Goal: Contribute content: Contribute content

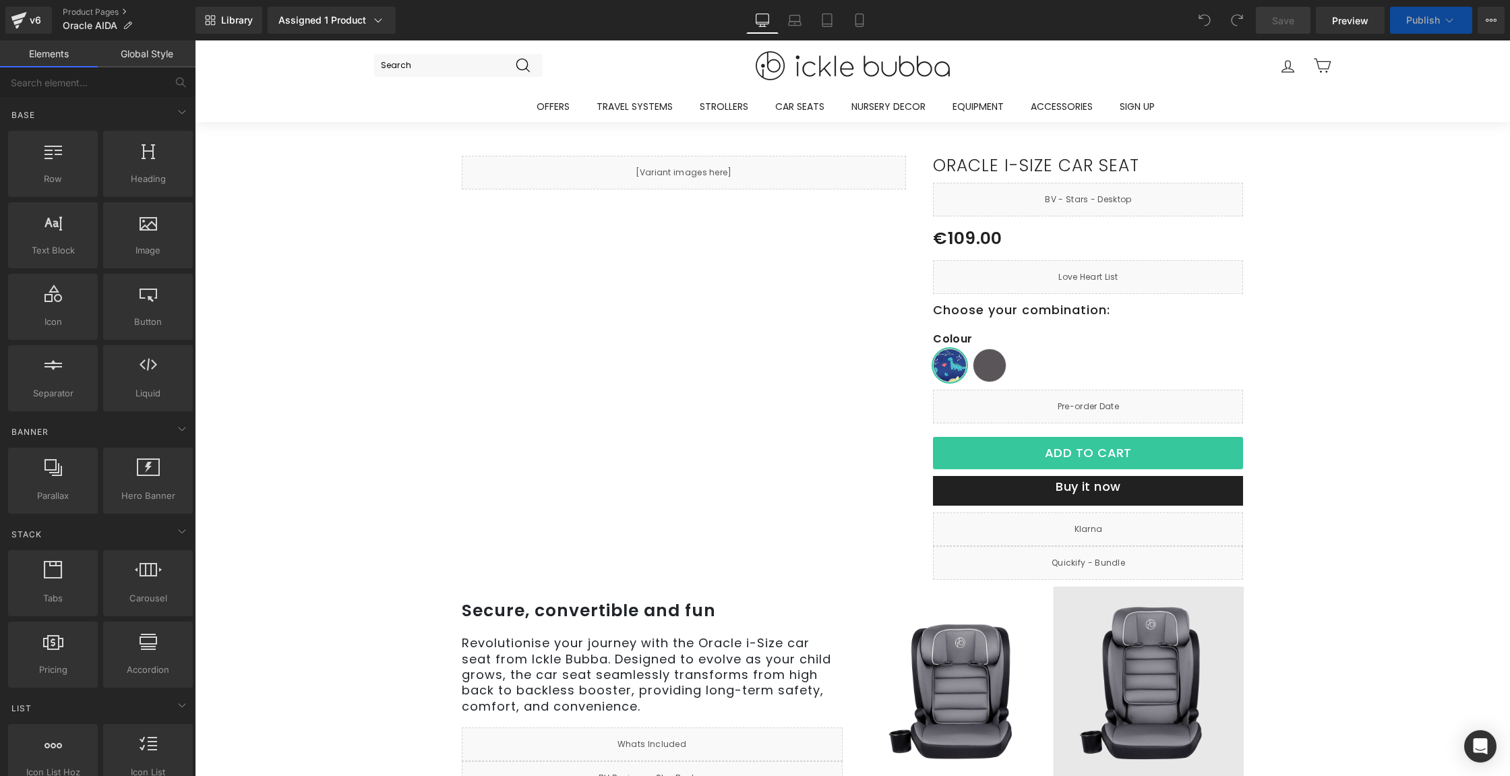
scroll to position [997, 0]
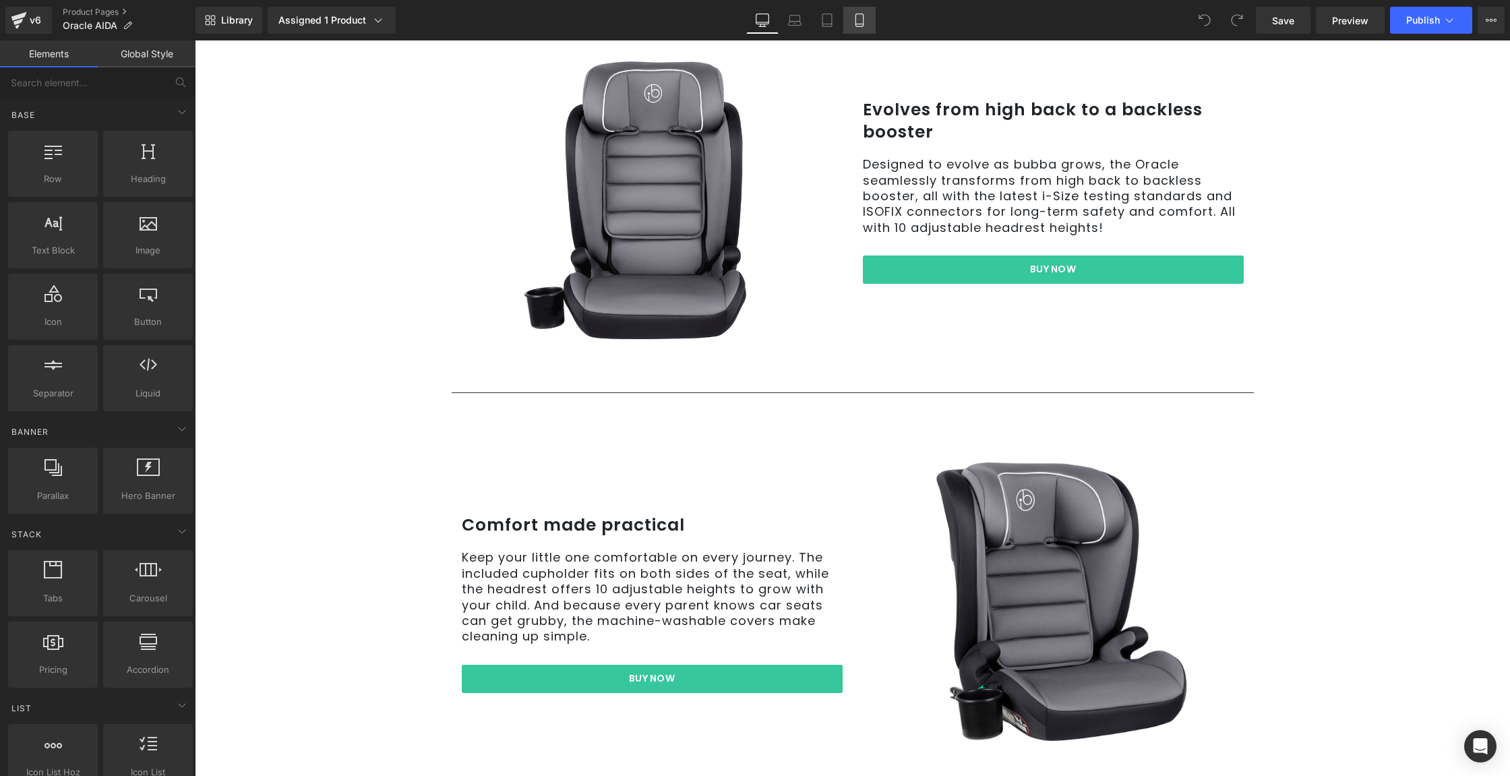
click at [863, 24] on icon at bounding box center [858, 20] width 7 height 13
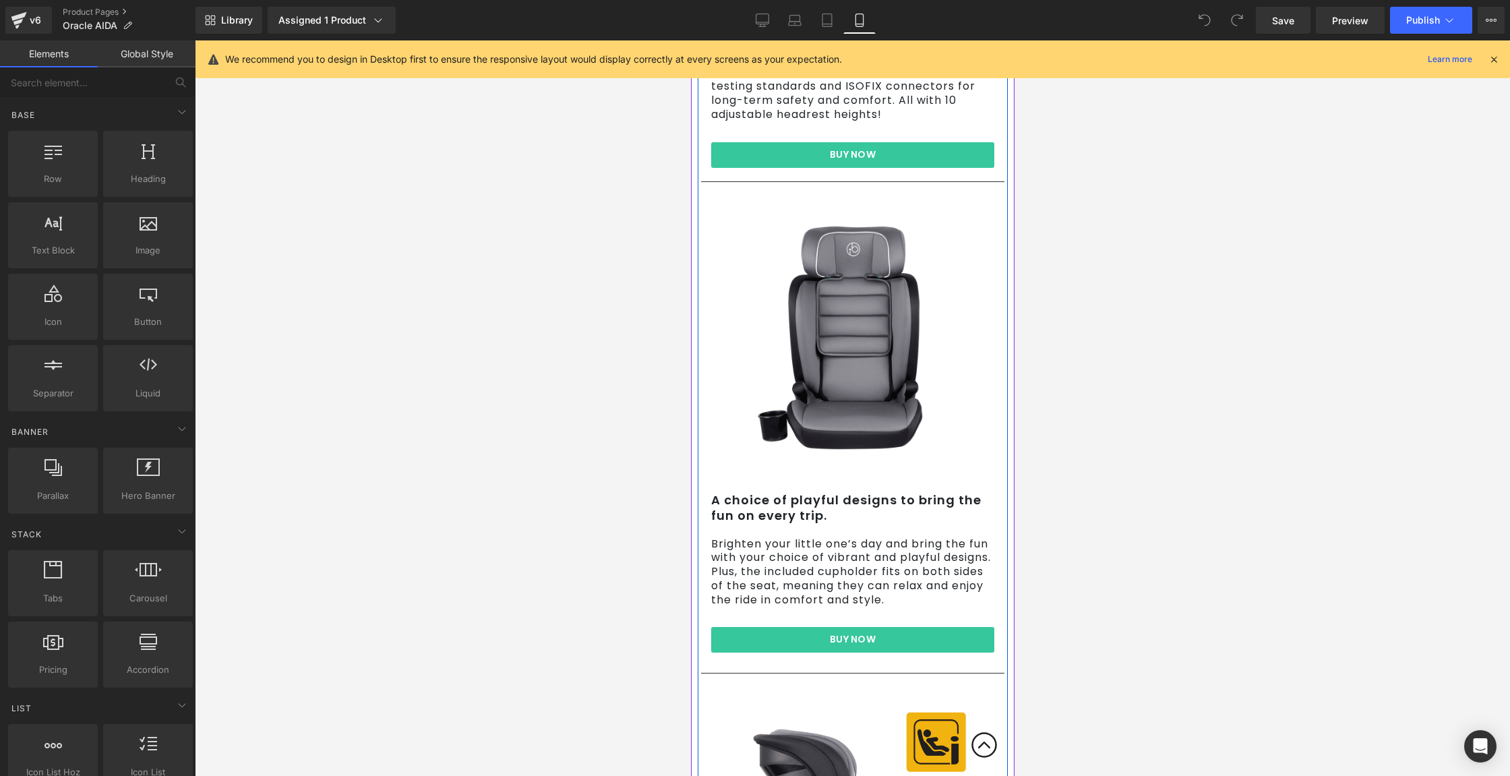
scroll to position [1566, 0]
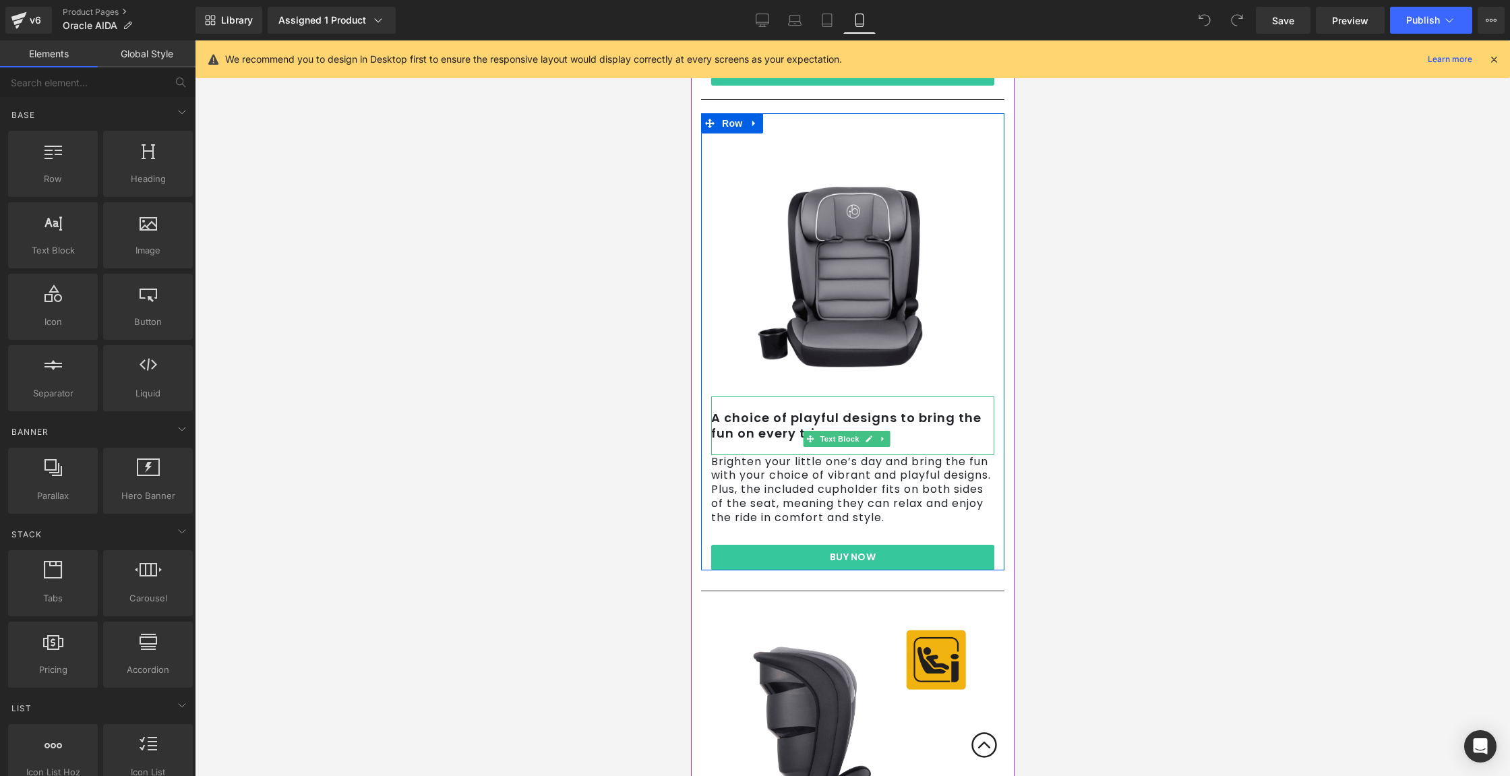
click at [772, 410] on p "A choice of playful designs to bring the fun on every trip." at bounding box center [851, 426] width 283 height 32
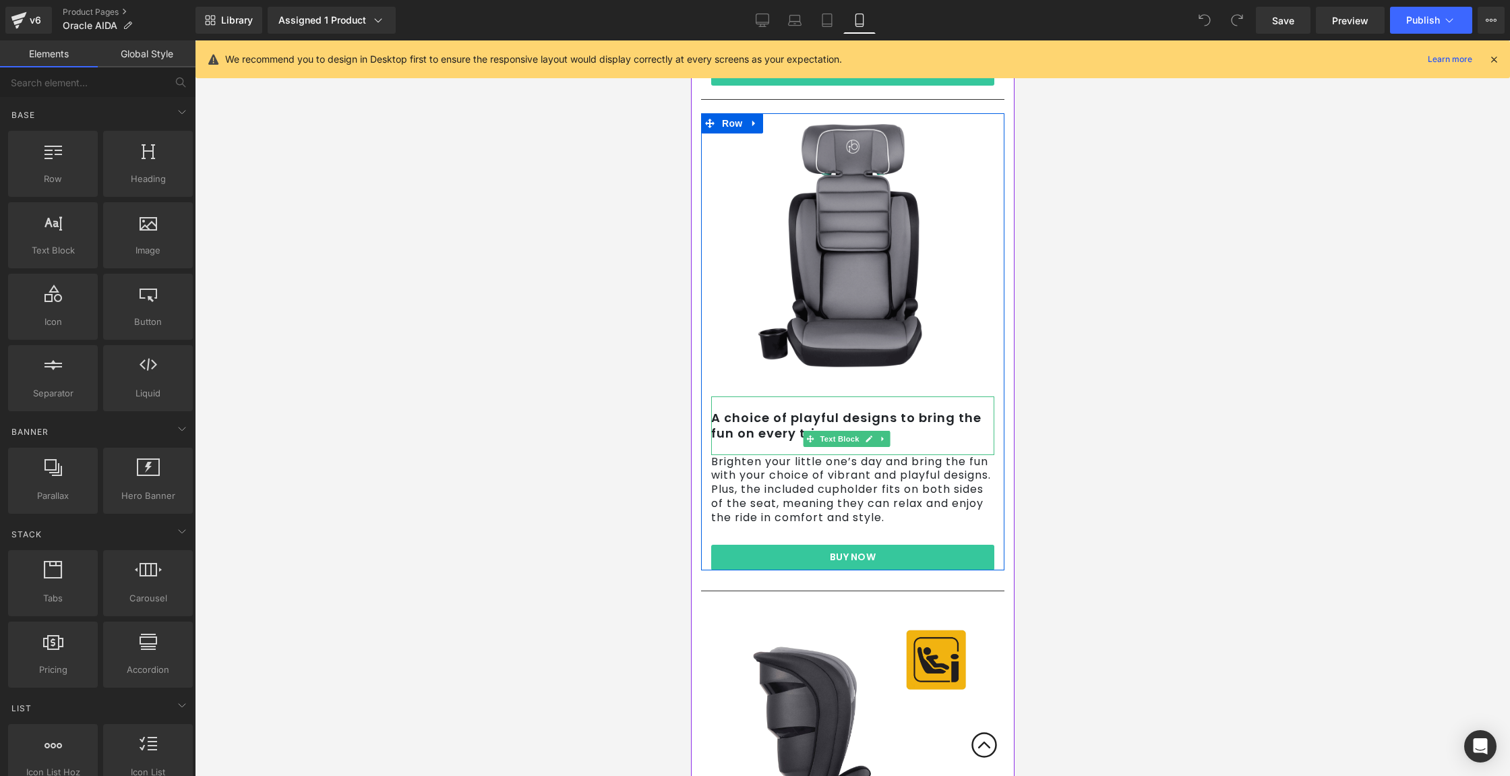
click at [772, 410] on p "A choice of playful designs to bring the fun on every trip." at bounding box center [851, 426] width 283 height 32
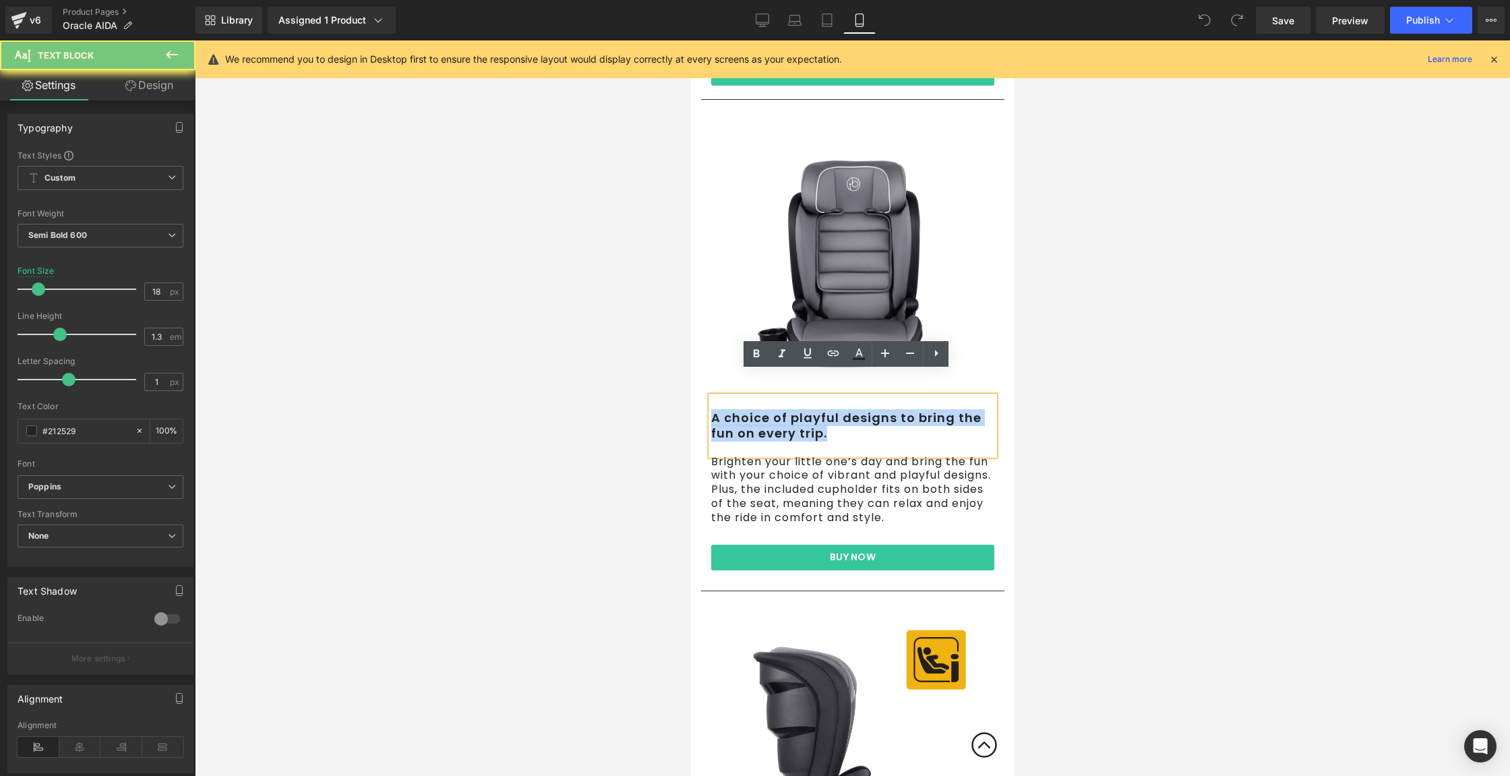
click at [772, 410] on p "A choice of playful designs to bring the fun on every trip." at bounding box center [851, 426] width 283 height 32
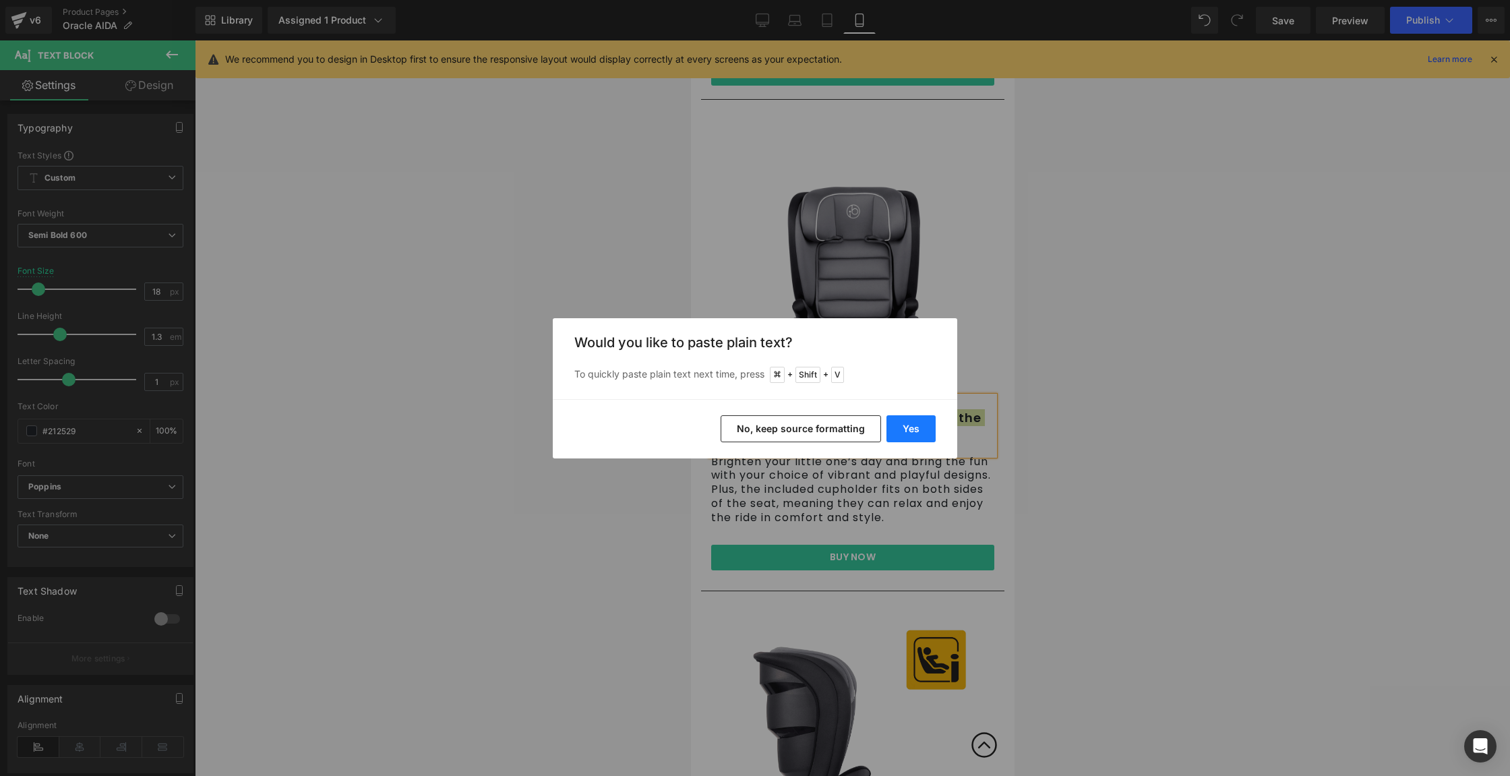
click at [923, 431] on button "Yes" at bounding box center [910, 428] width 49 height 27
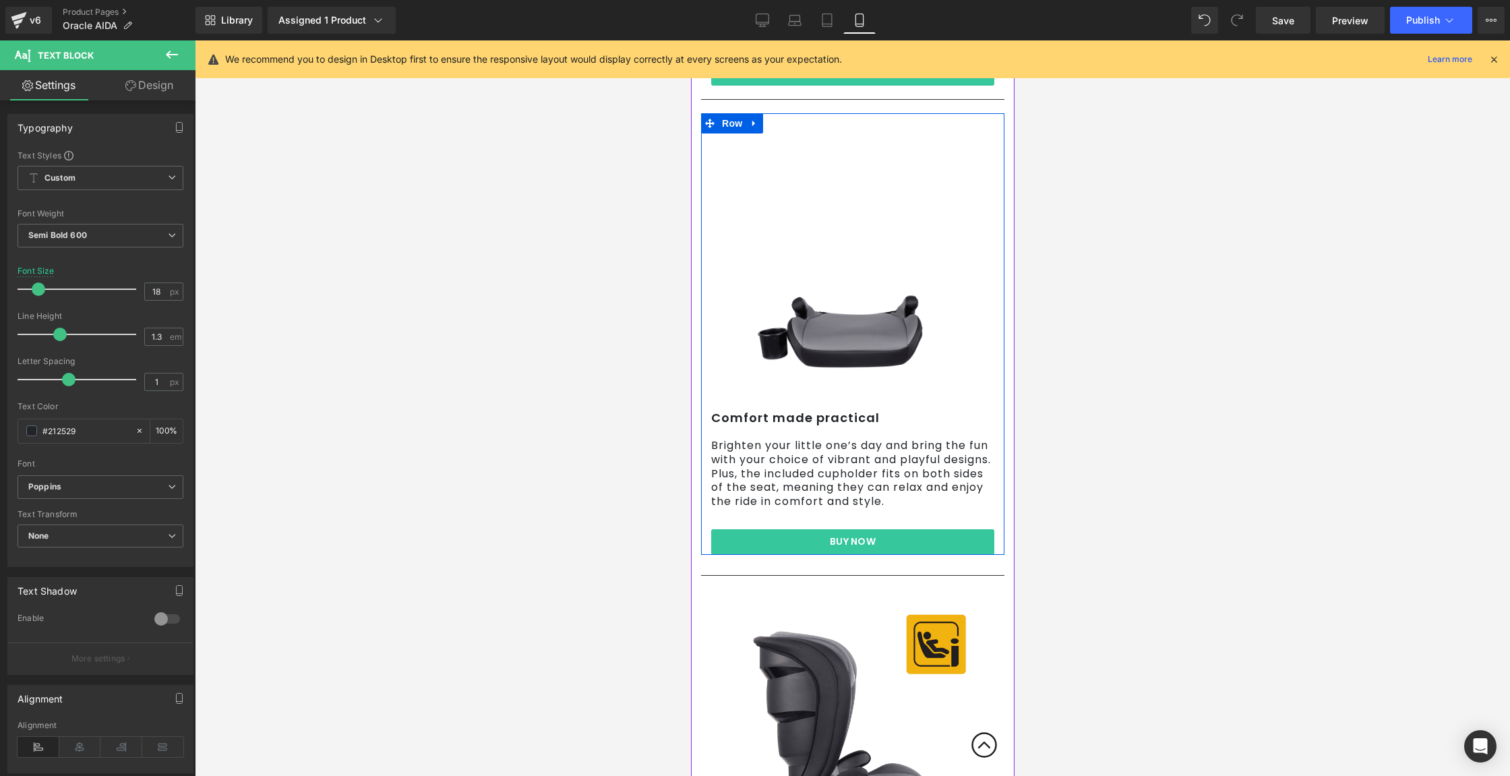
click at [869, 449] on p "Brighten your little one’s day and bring the fun with your choice of vibrant an…" at bounding box center [851, 474] width 283 height 70
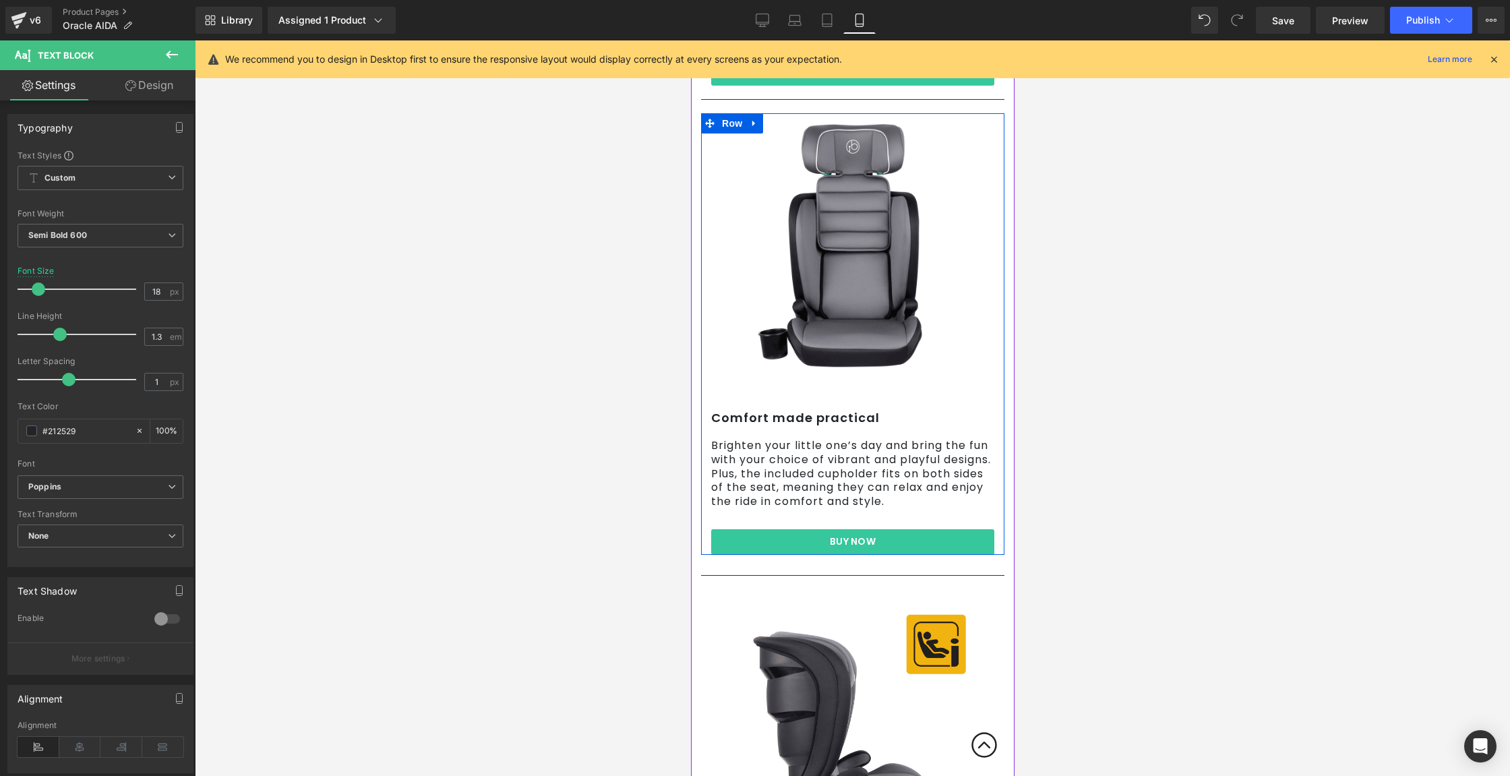
click at [869, 449] on p "Brighten your little one’s day and bring the fun with your choice of vibrant an…" at bounding box center [851, 474] width 283 height 70
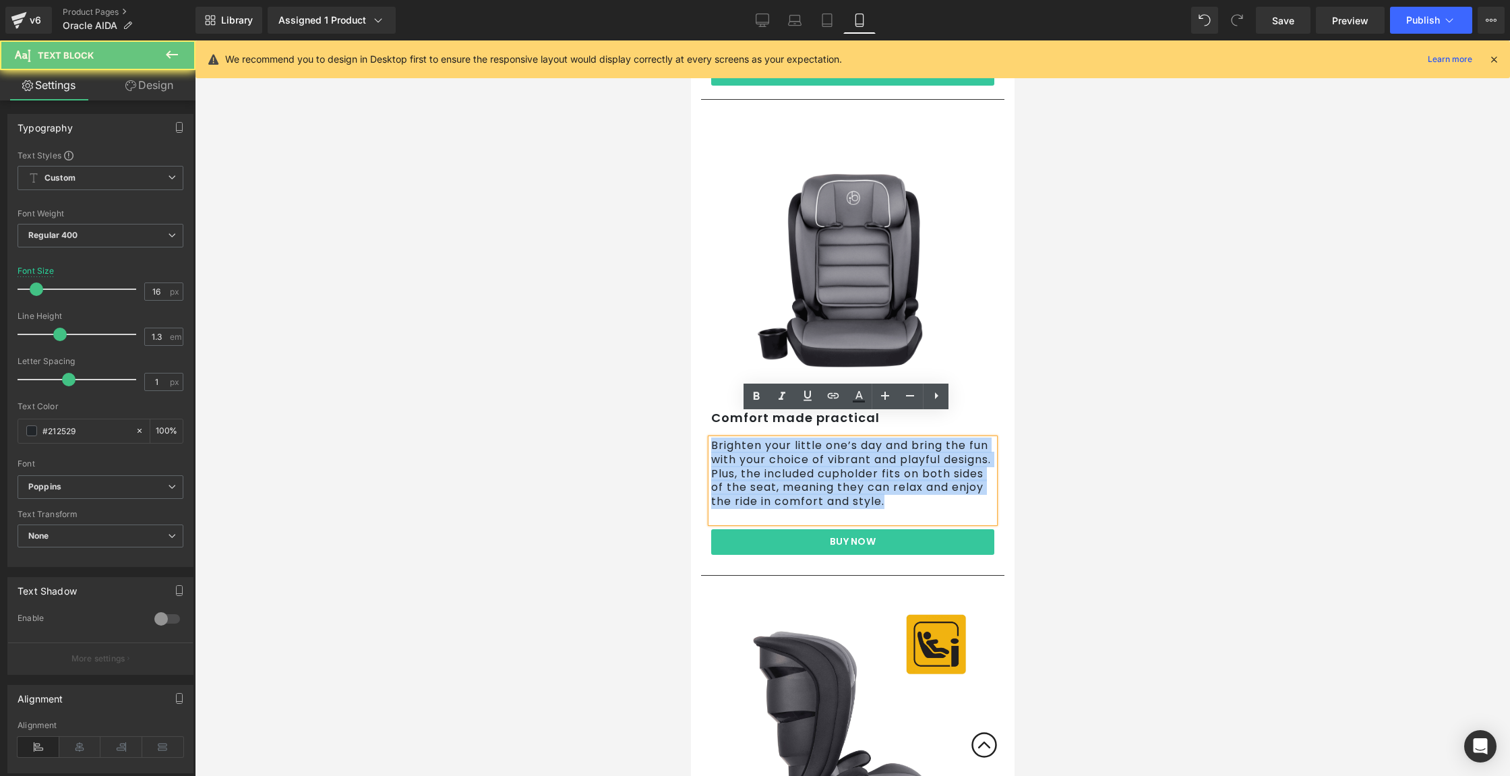
click at [869, 449] on p "Brighten your little one’s day and bring the fun with your choice of vibrant an…" at bounding box center [851, 474] width 283 height 70
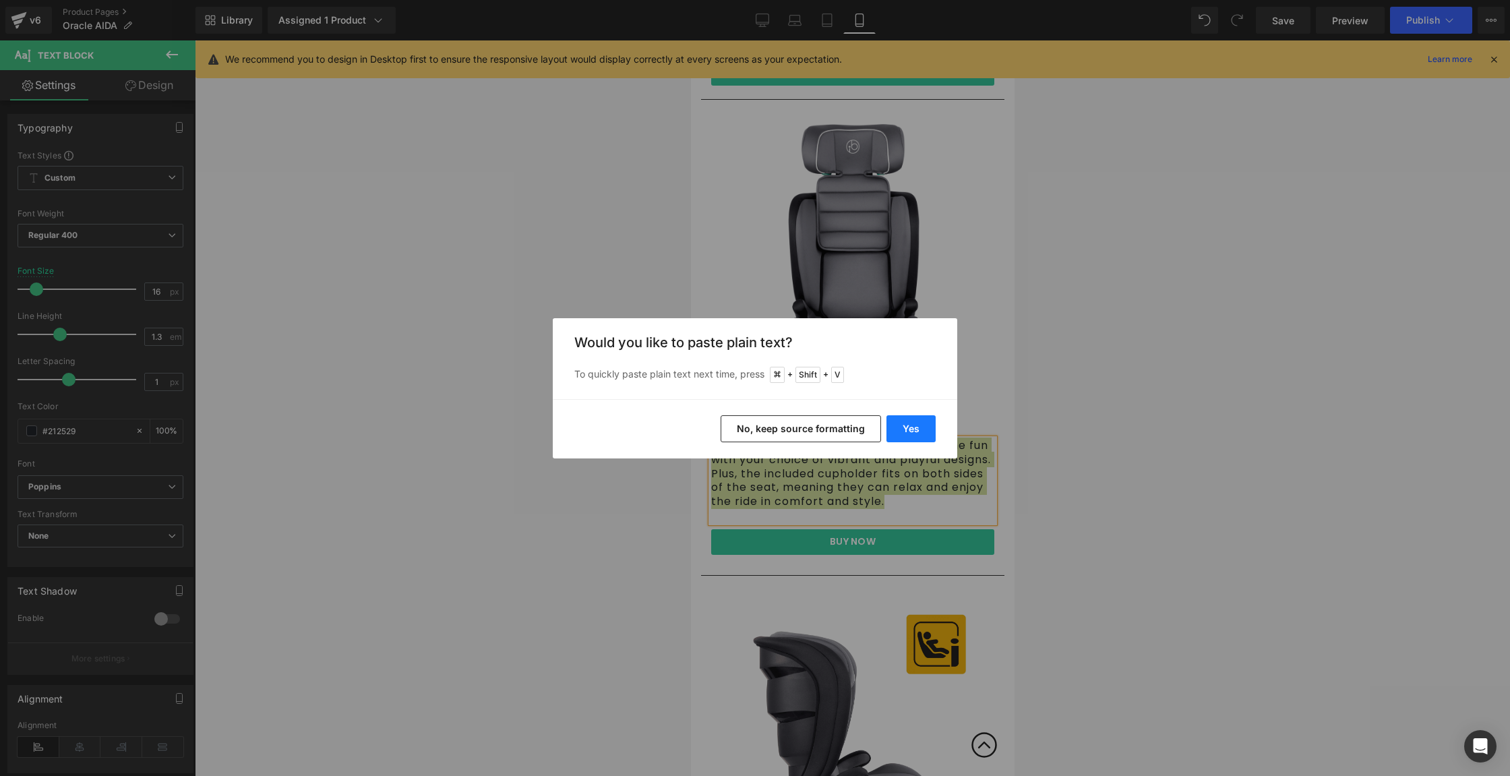
drag, startPoint x: 911, startPoint y: 437, endPoint x: 218, endPoint y: 328, distance: 700.8
click at [911, 437] on button "Yes" at bounding box center [910, 428] width 49 height 27
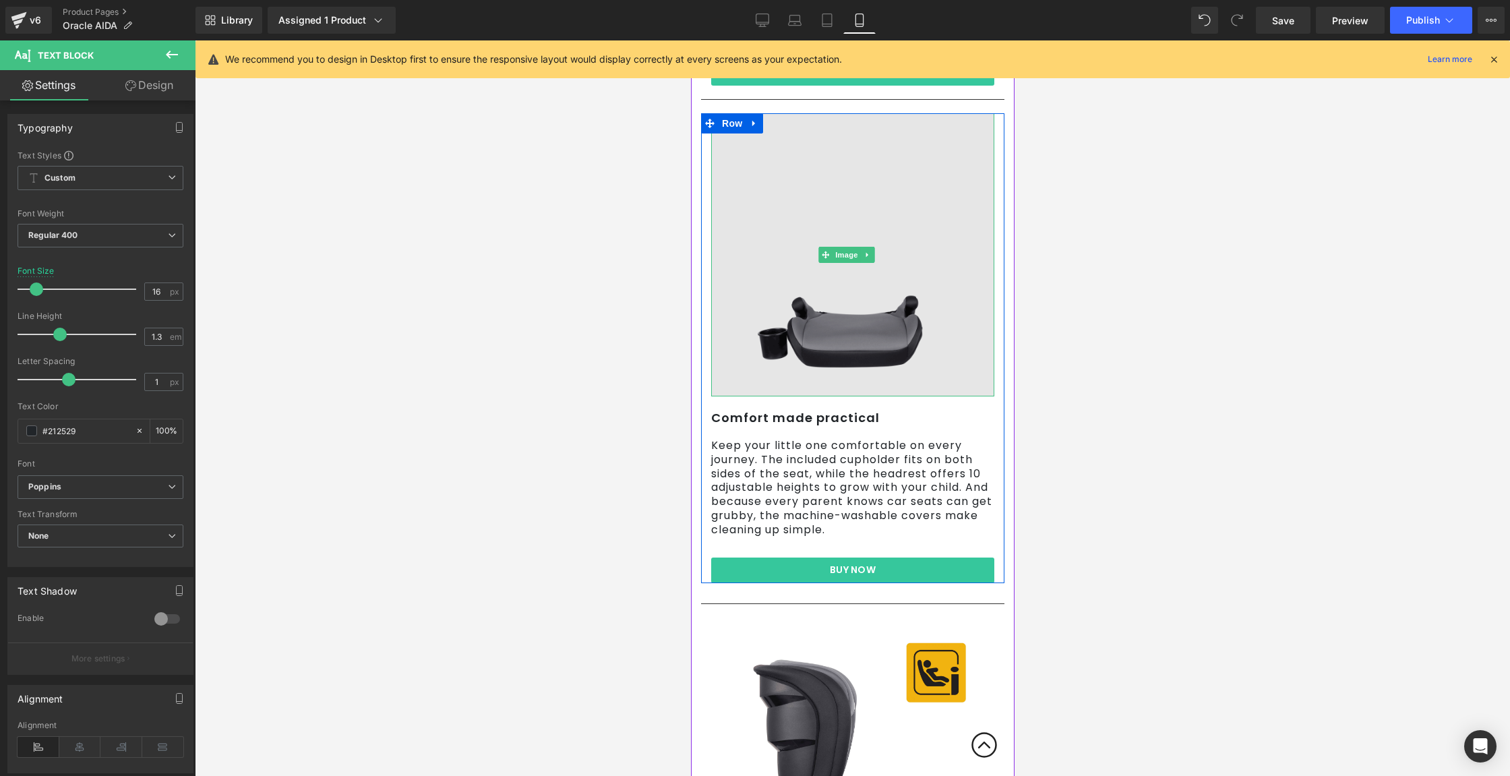
click at [841, 146] on img at bounding box center [851, 254] width 283 height 283
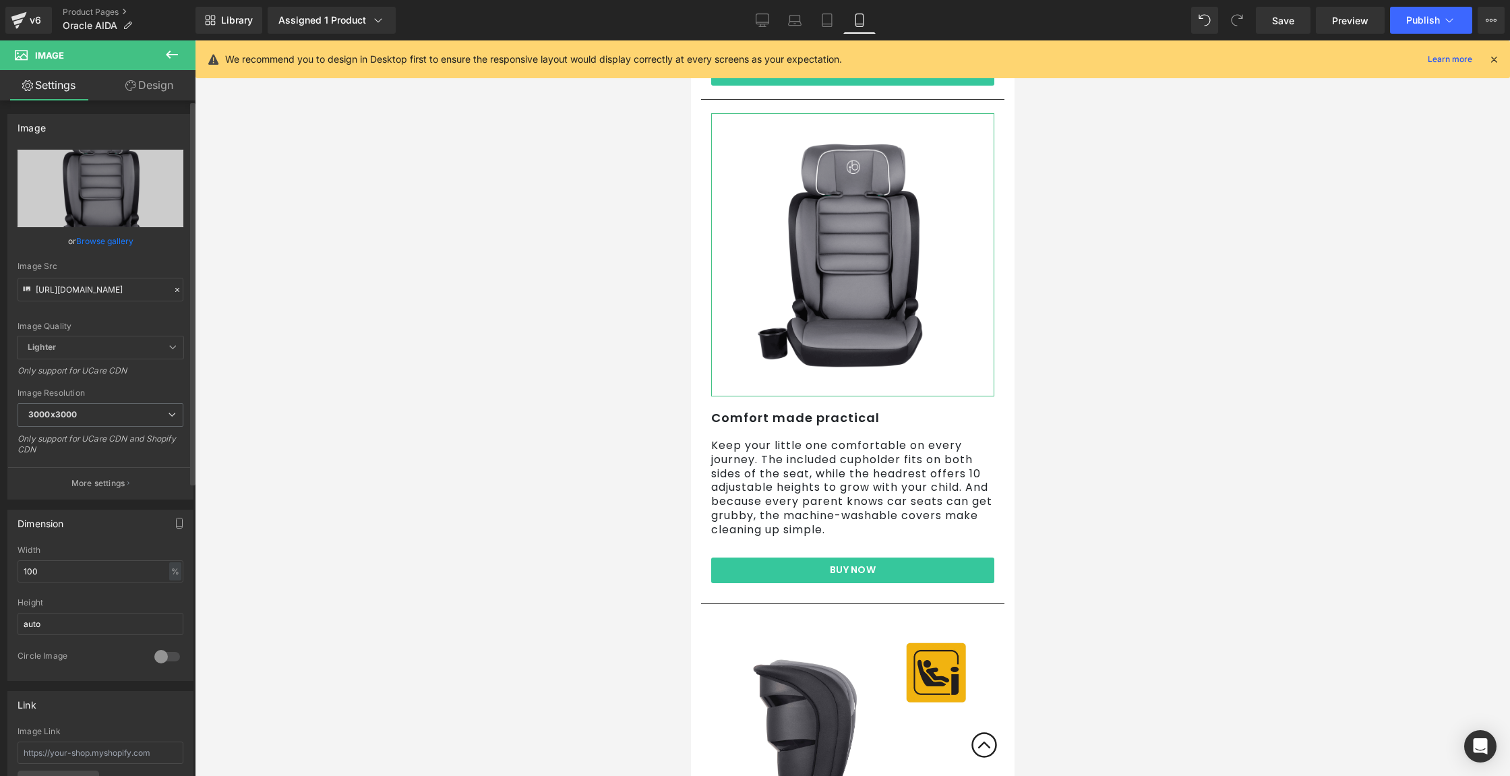
click at [128, 246] on link "Browse gallery" at bounding box center [104, 241] width 57 height 24
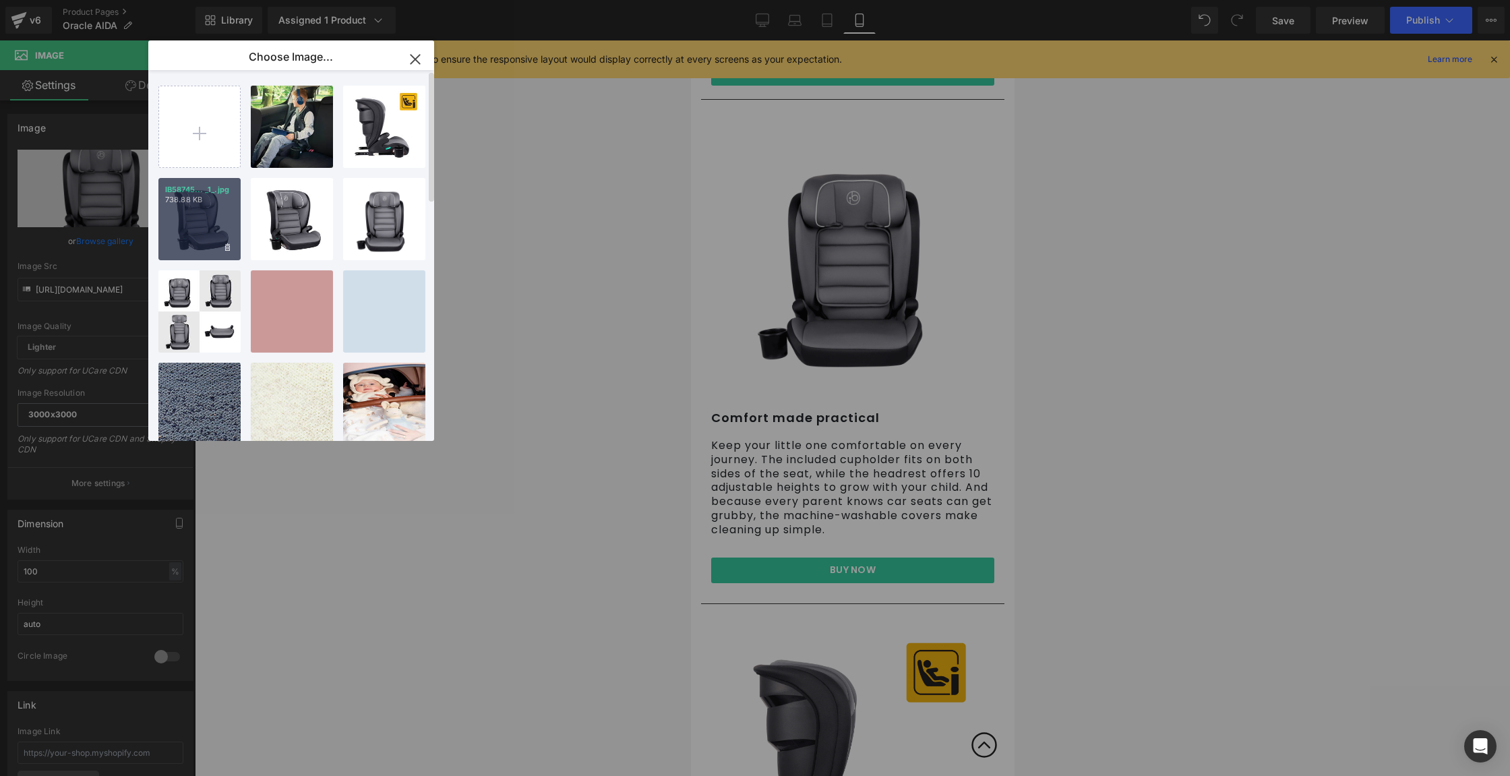
click at [209, 223] on div "IB58745... _1_.jpg 738.88 KB" at bounding box center [199, 219] width 82 height 82
type input "[URL][DOMAIN_NAME]"
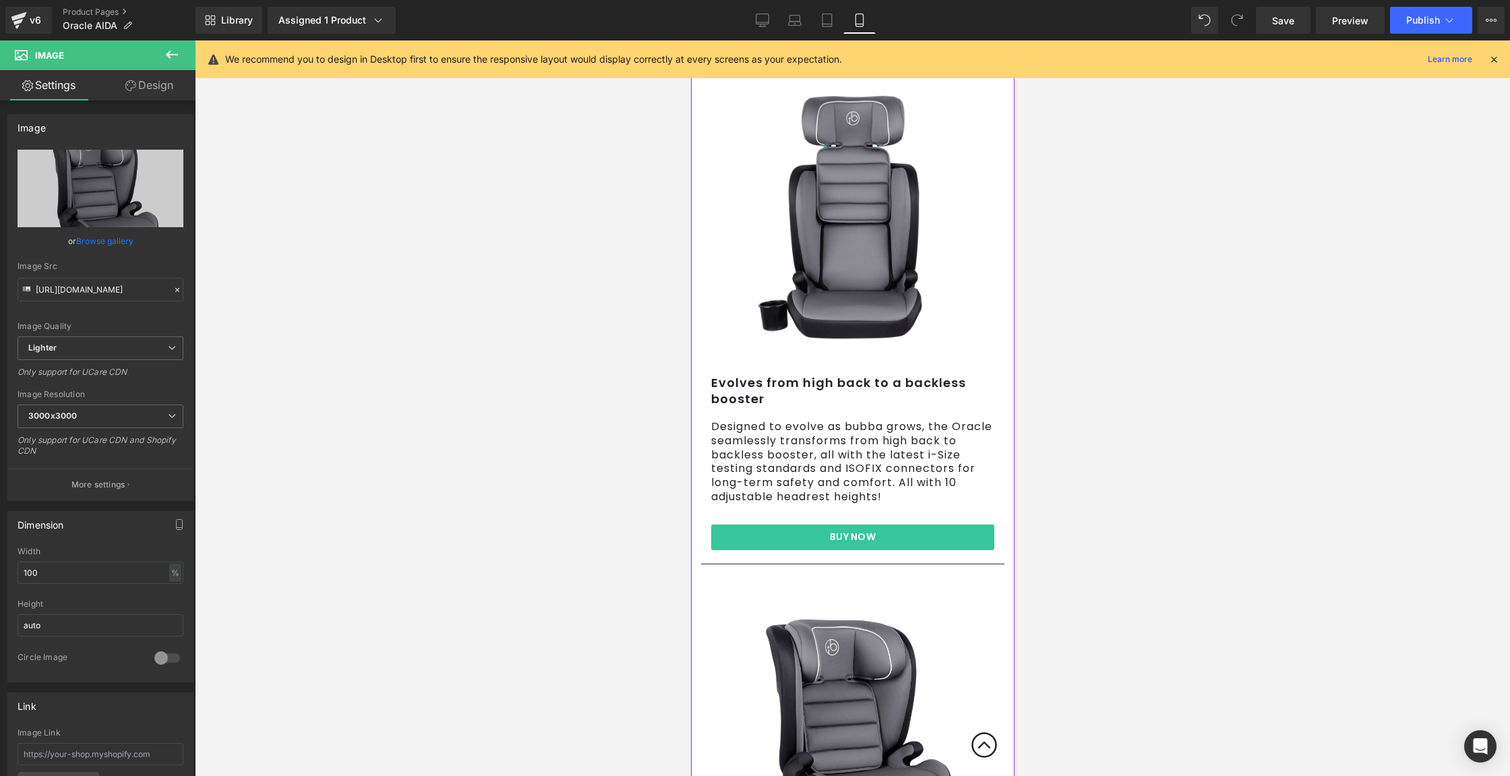
scroll to position [1116, 0]
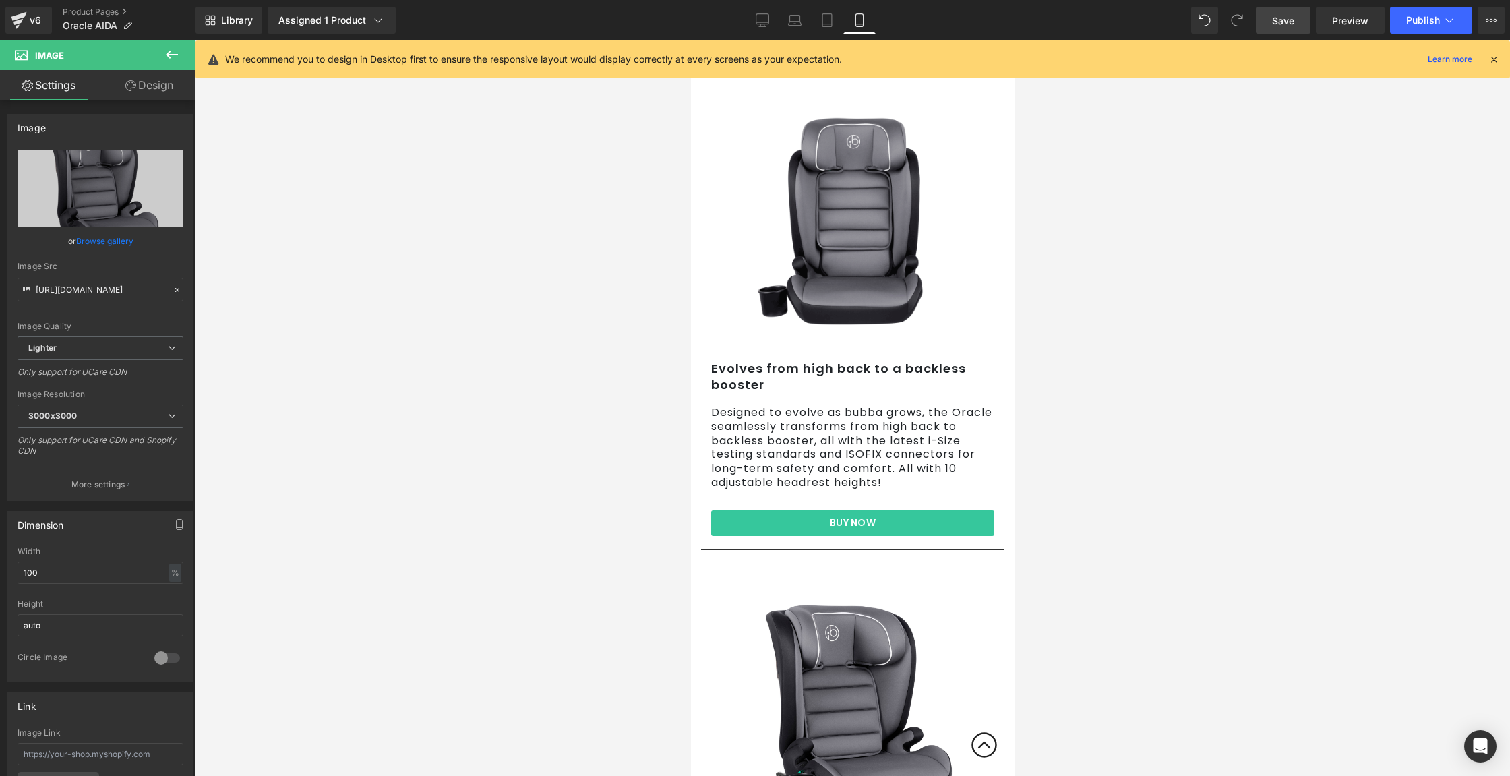
click at [1277, 27] on link "Save" at bounding box center [1283, 20] width 55 height 27
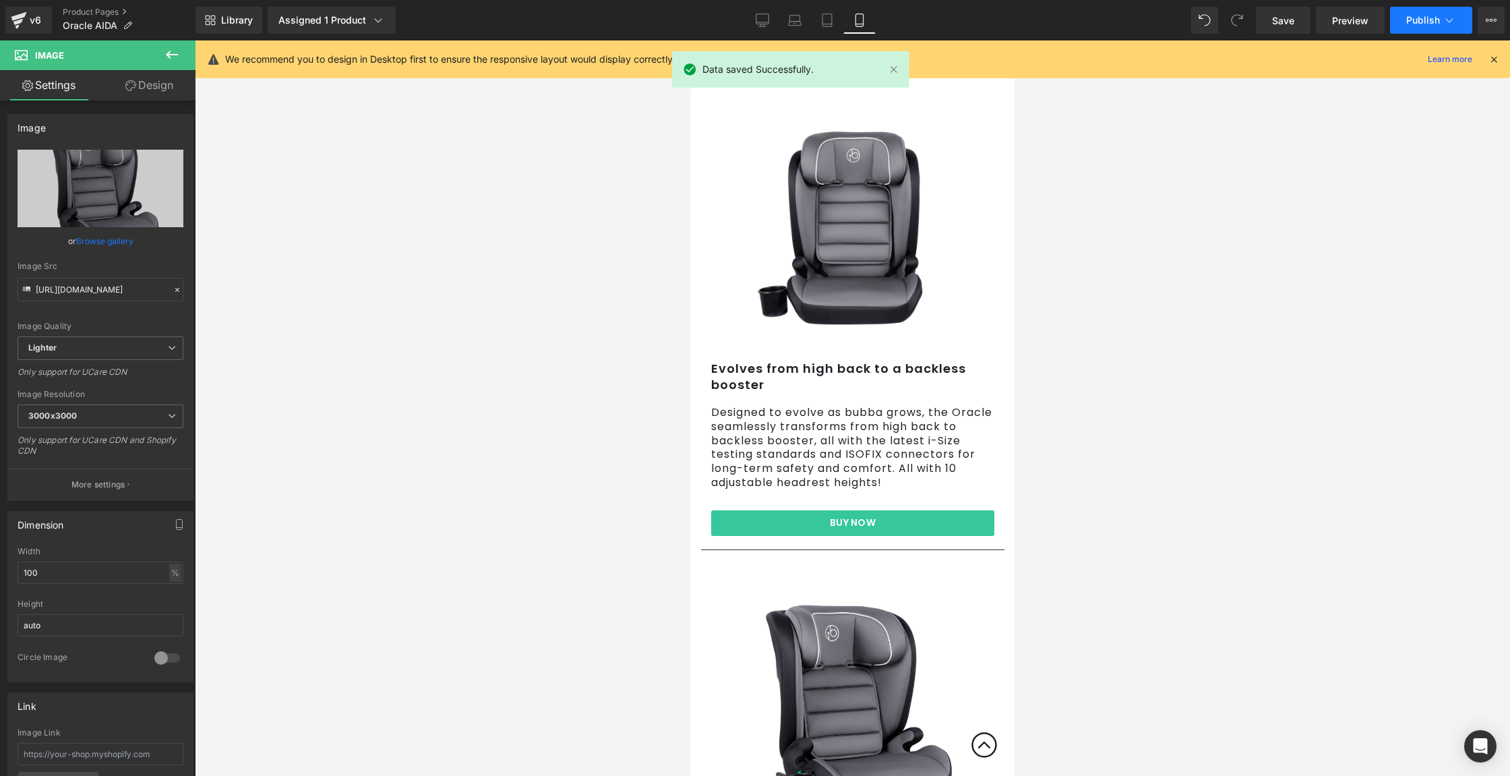
click at [1425, 17] on span "Publish" at bounding box center [1423, 20] width 34 height 11
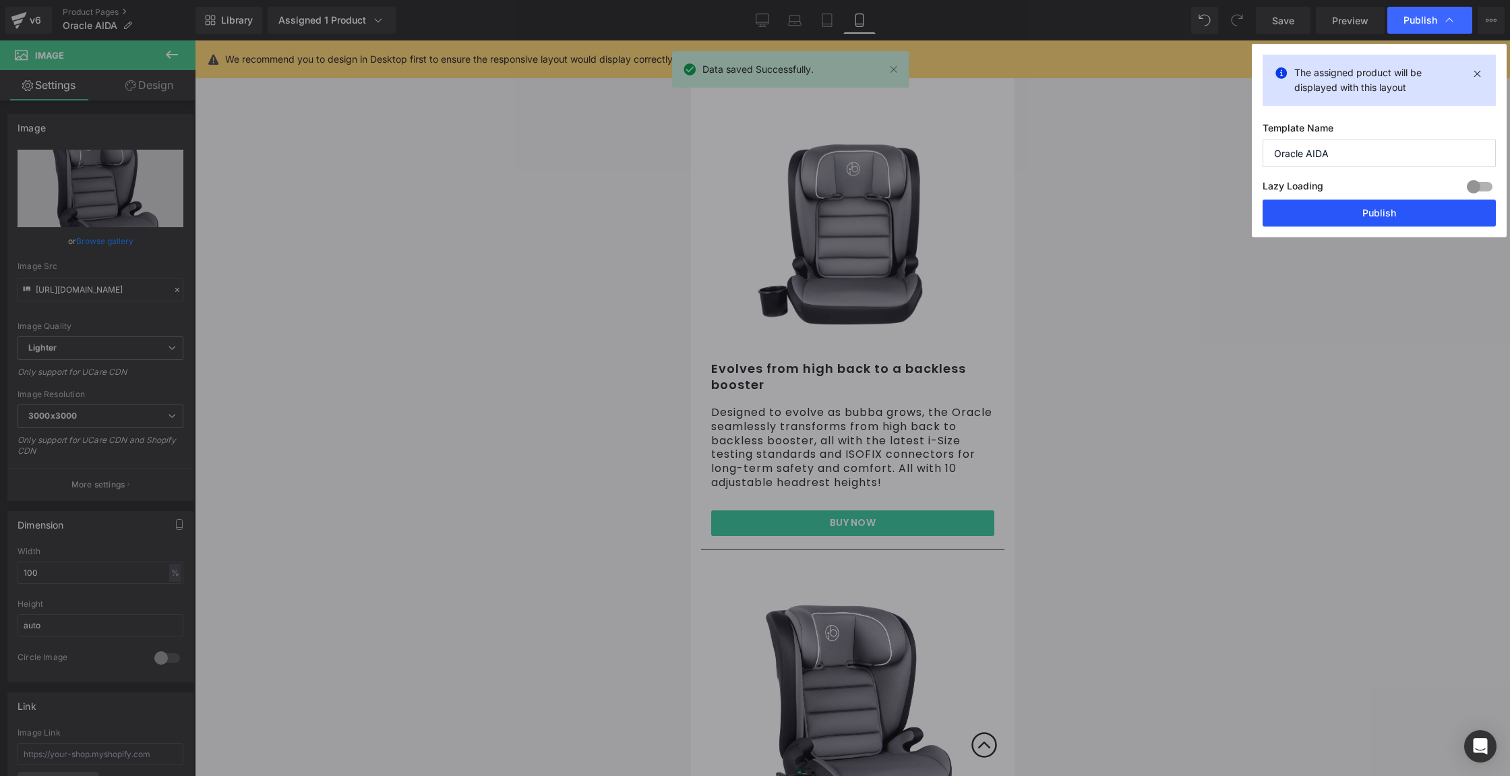
click at [1352, 212] on button "Publish" at bounding box center [1378, 212] width 233 height 27
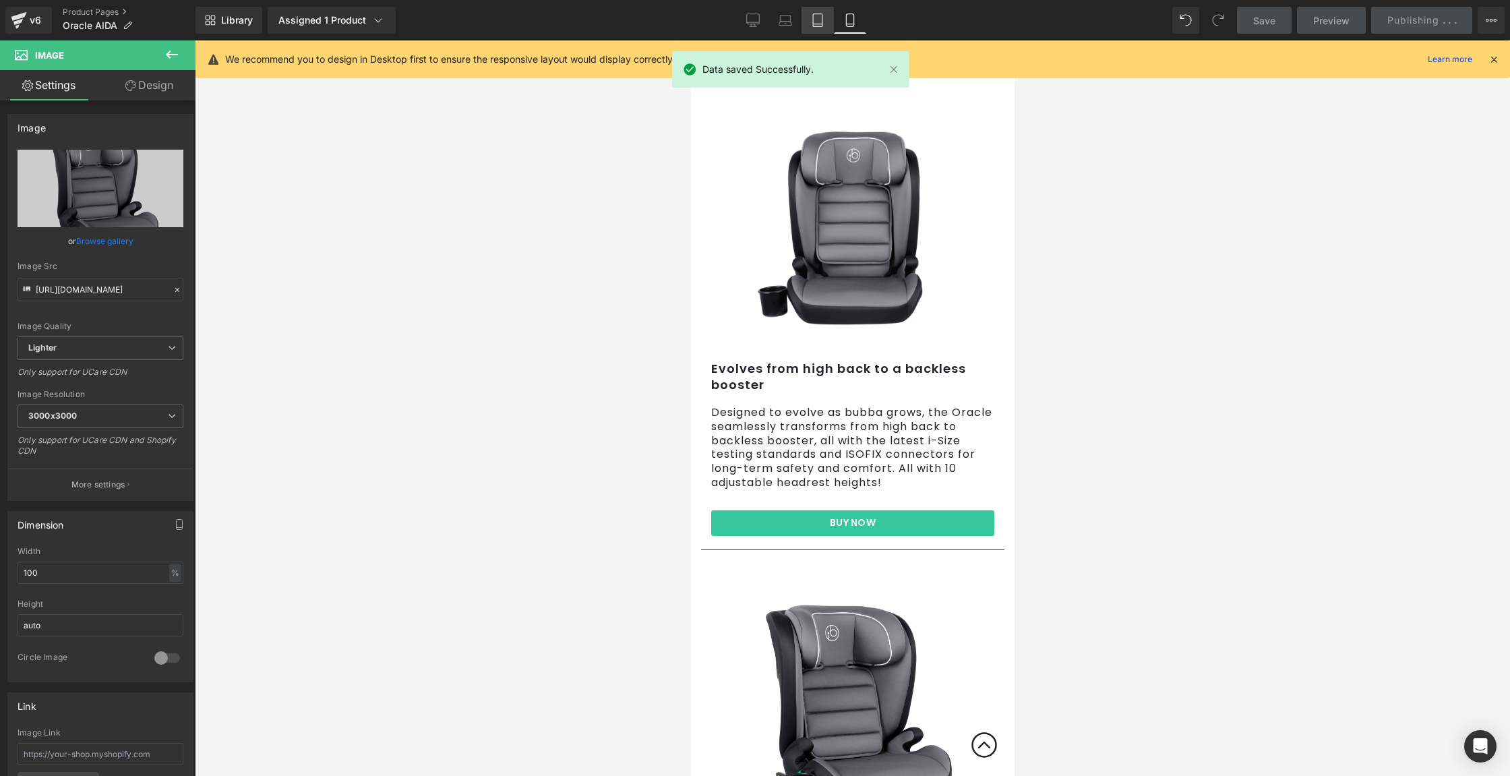
click at [813, 20] on icon at bounding box center [817, 19] width 13 height 13
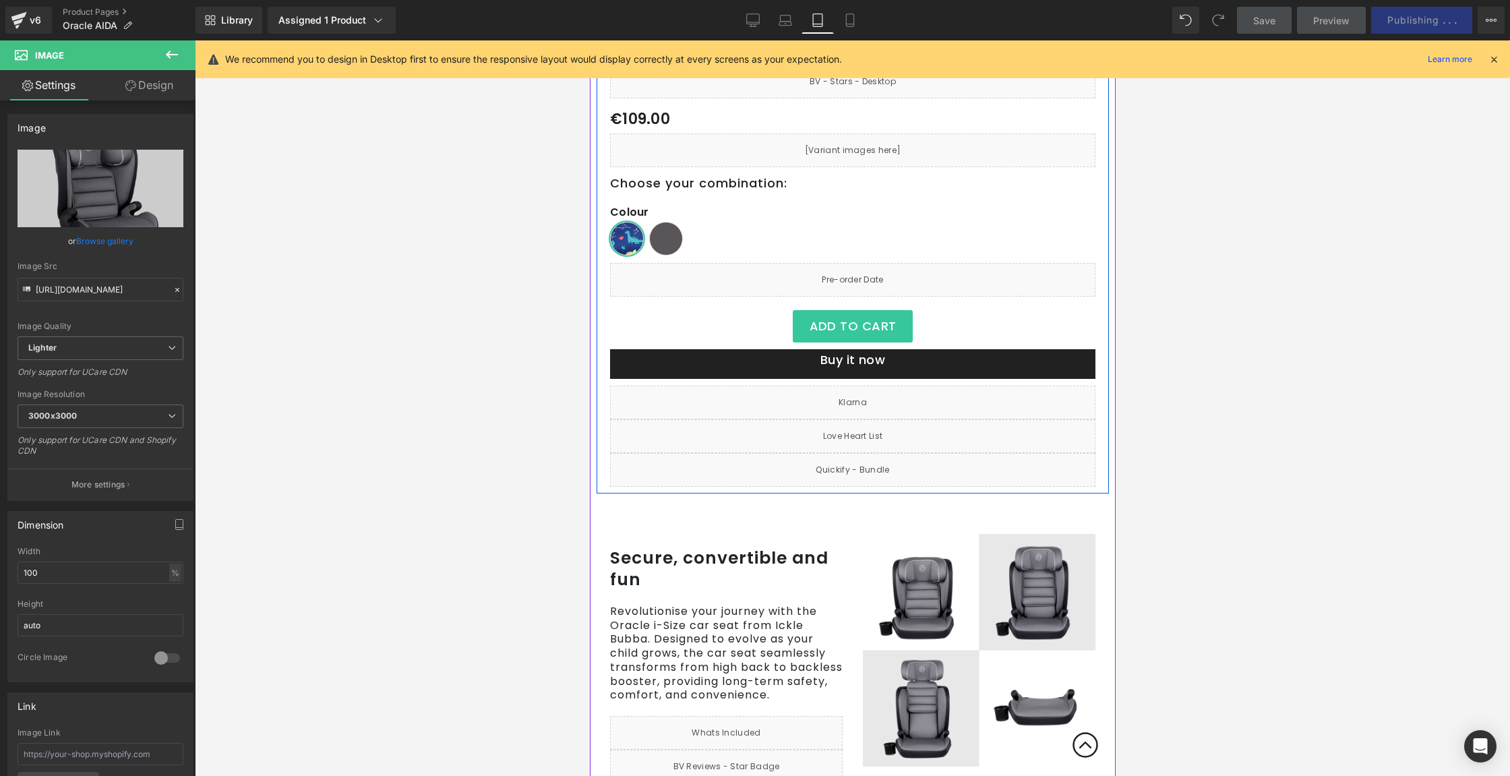
scroll to position [0, 0]
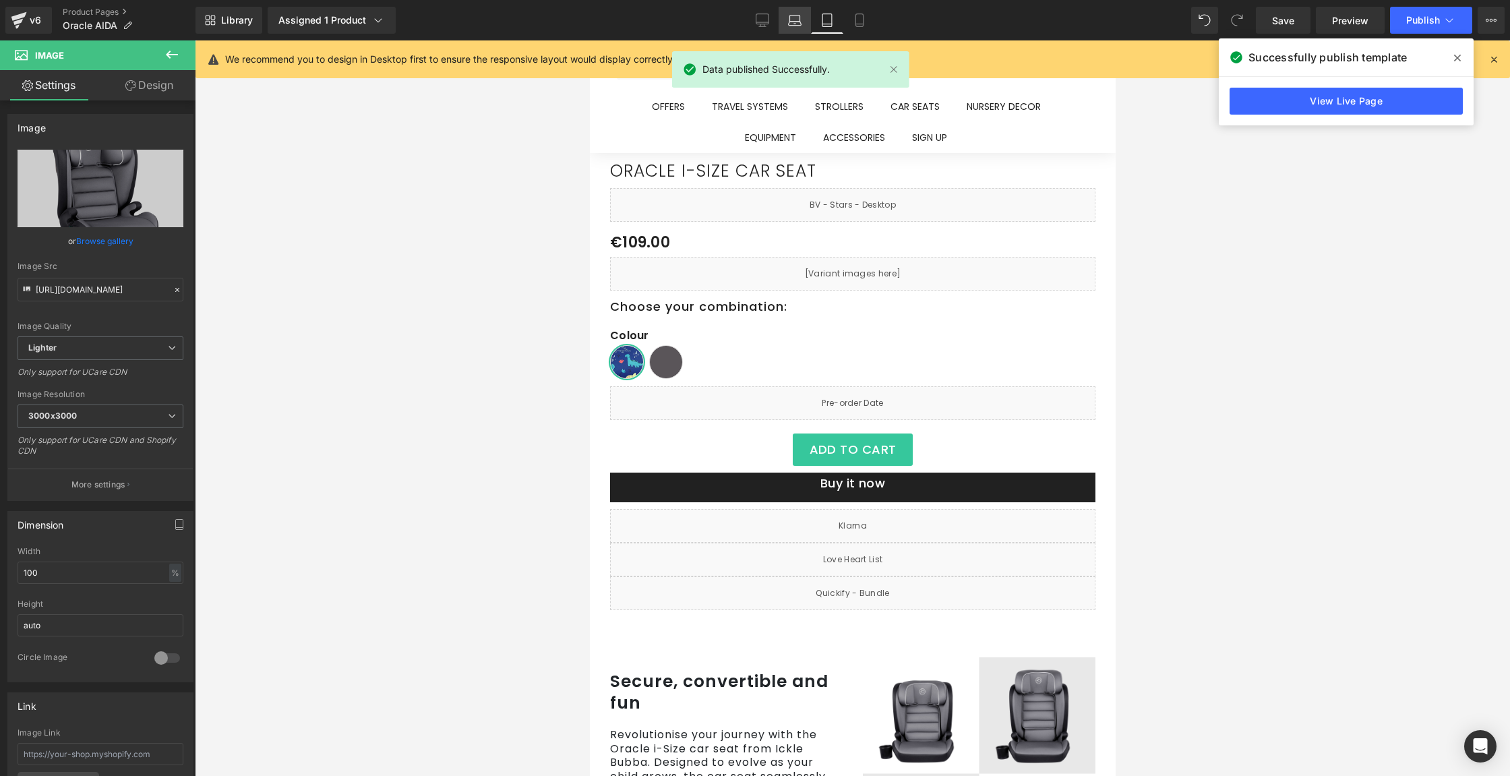
click at [787, 20] on link "Laptop" at bounding box center [794, 20] width 32 height 27
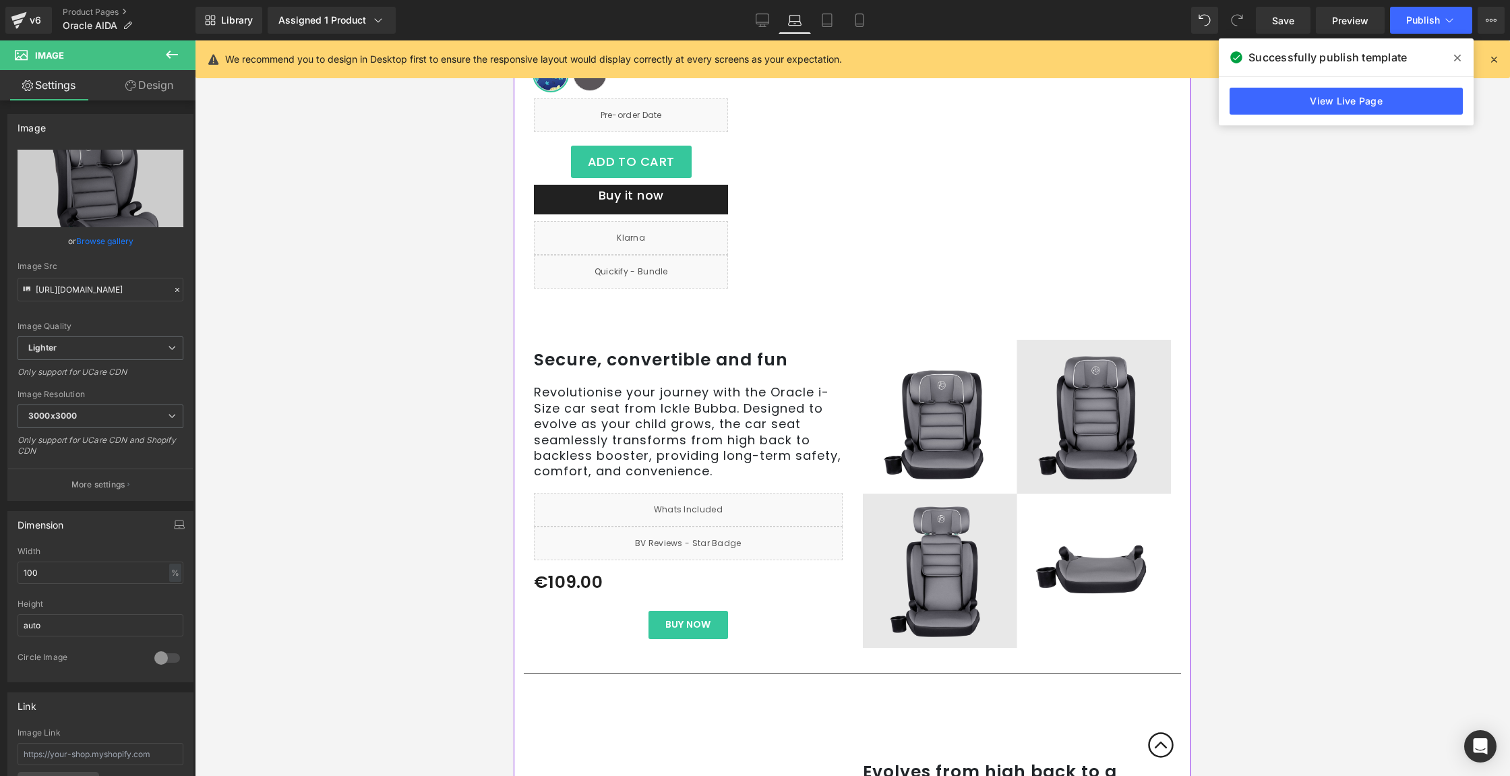
scroll to position [373, 0]
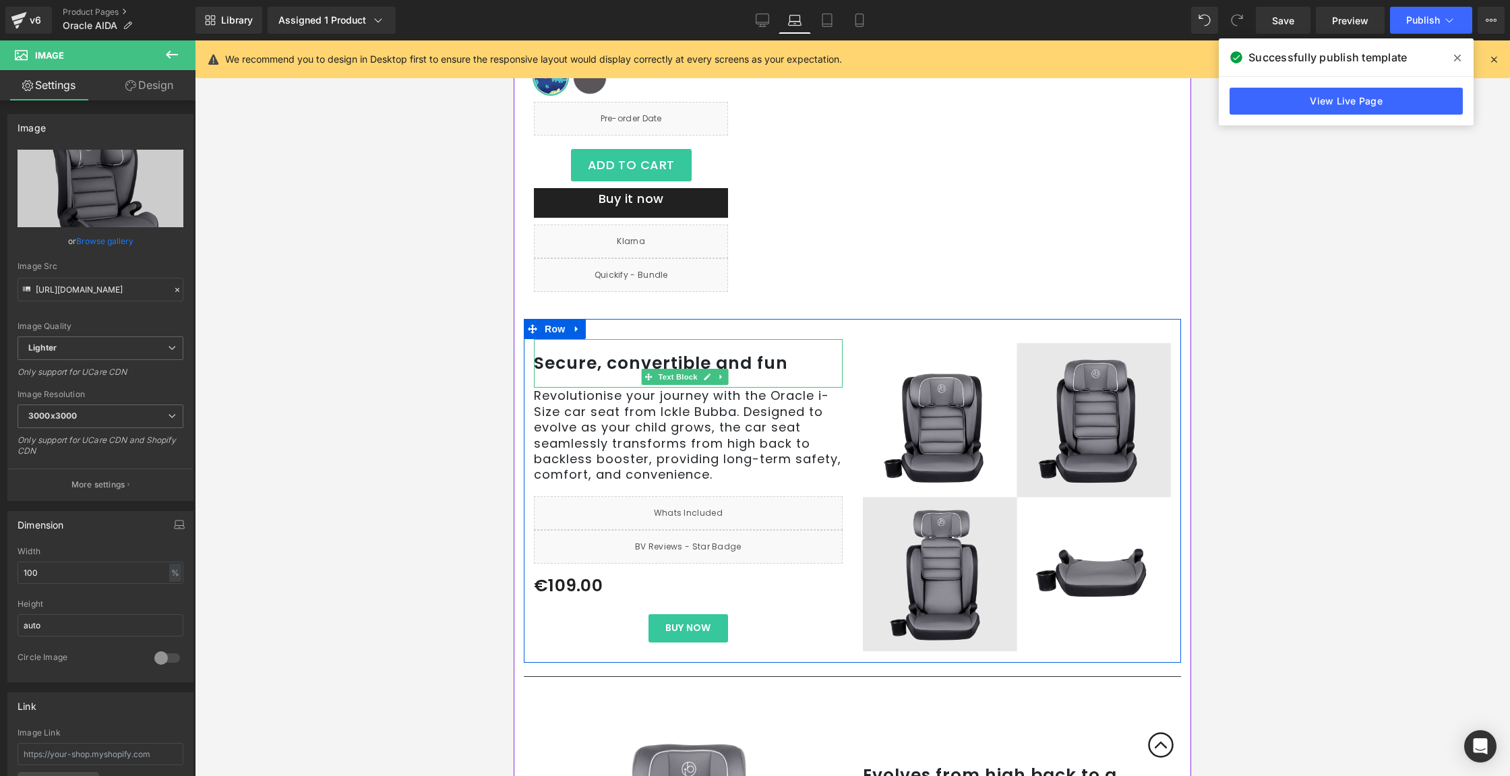
click at [699, 355] on p "Secure, convertible and fun" at bounding box center [688, 363] width 309 height 22
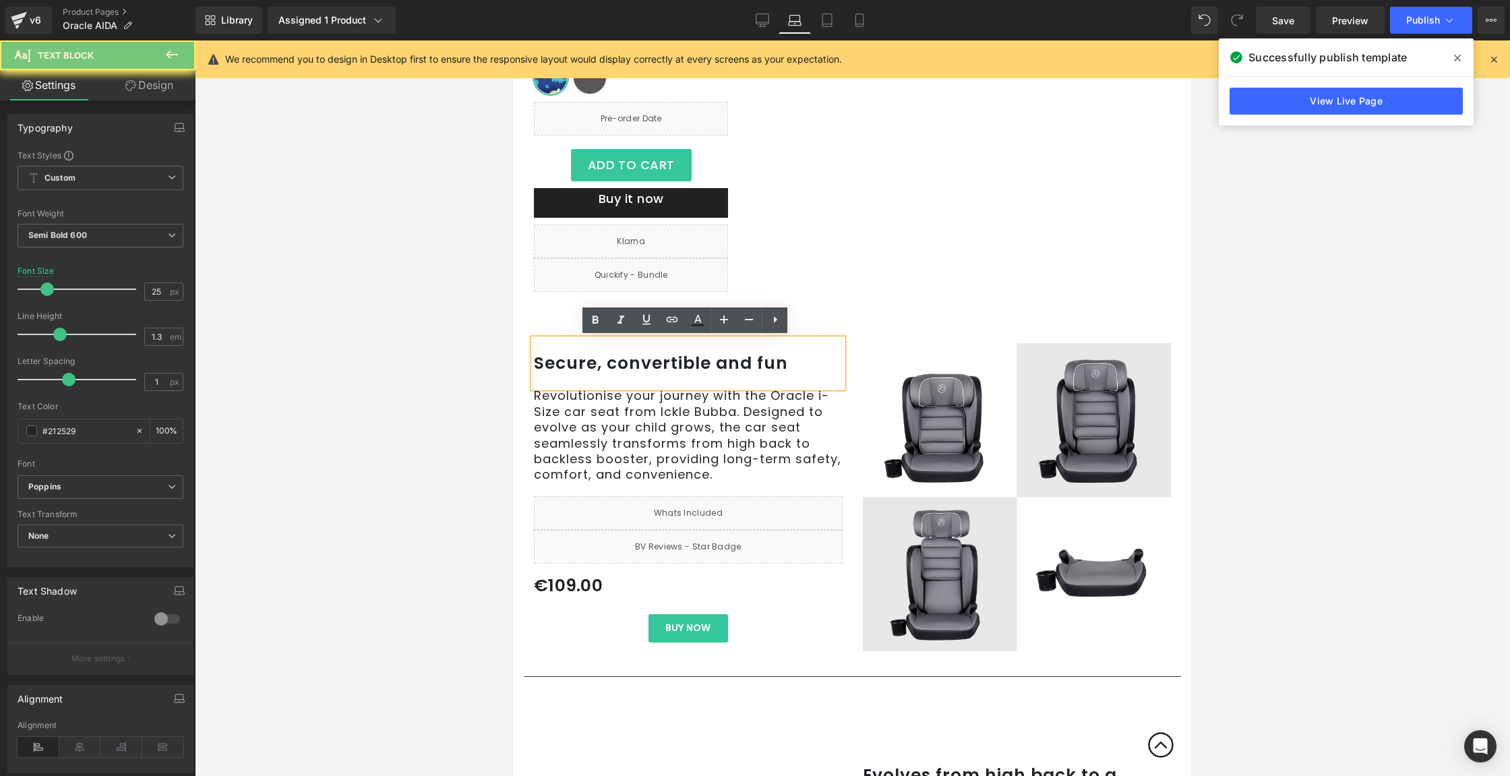
click at [699, 355] on p "Secure, convertible and fun" at bounding box center [688, 363] width 309 height 22
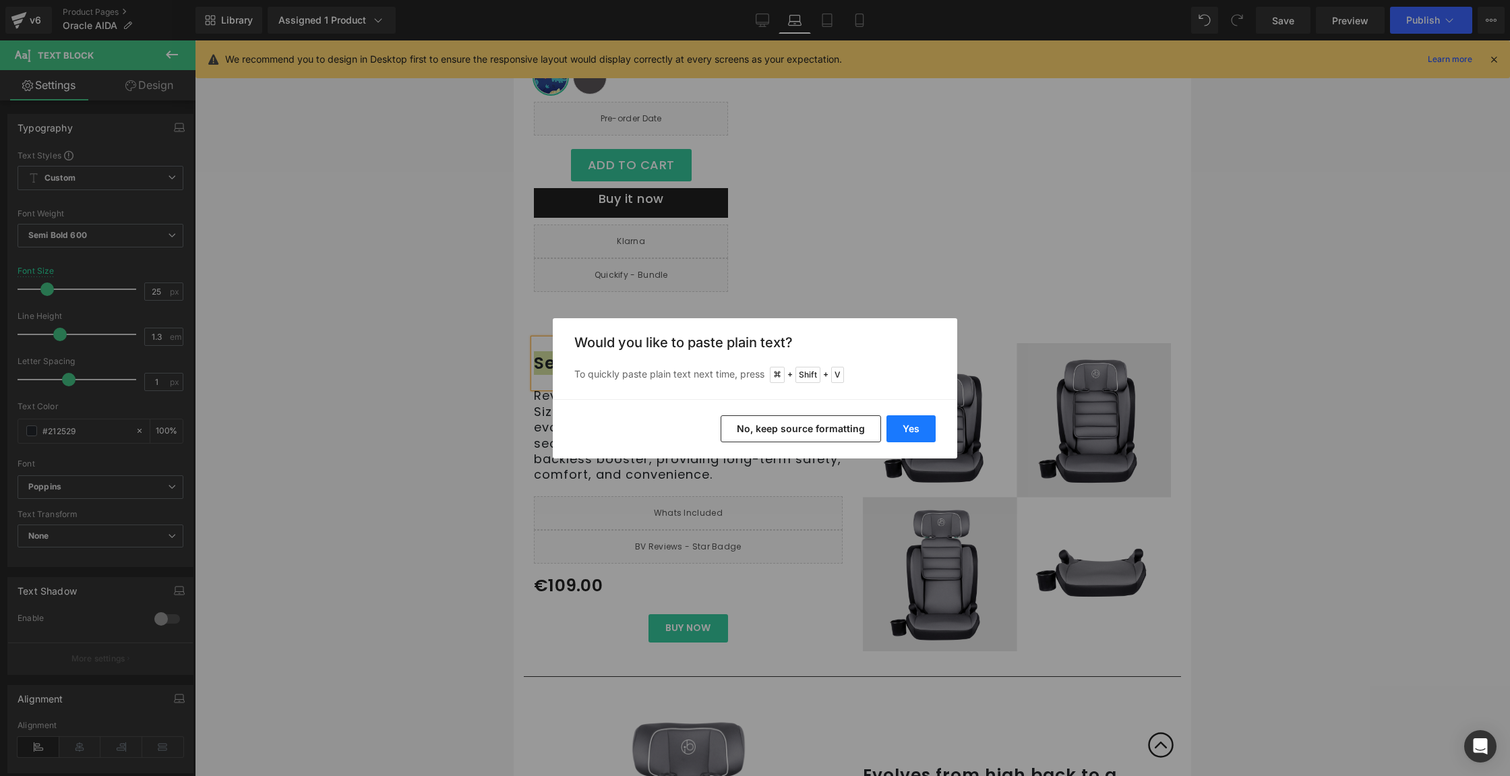
drag, startPoint x: 917, startPoint y: 433, endPoint x: 401, endPoint y: 392, distance: 517.9
click at [917, 433] on button "Yes" at bounding box center [910, 428] width 49 height 27
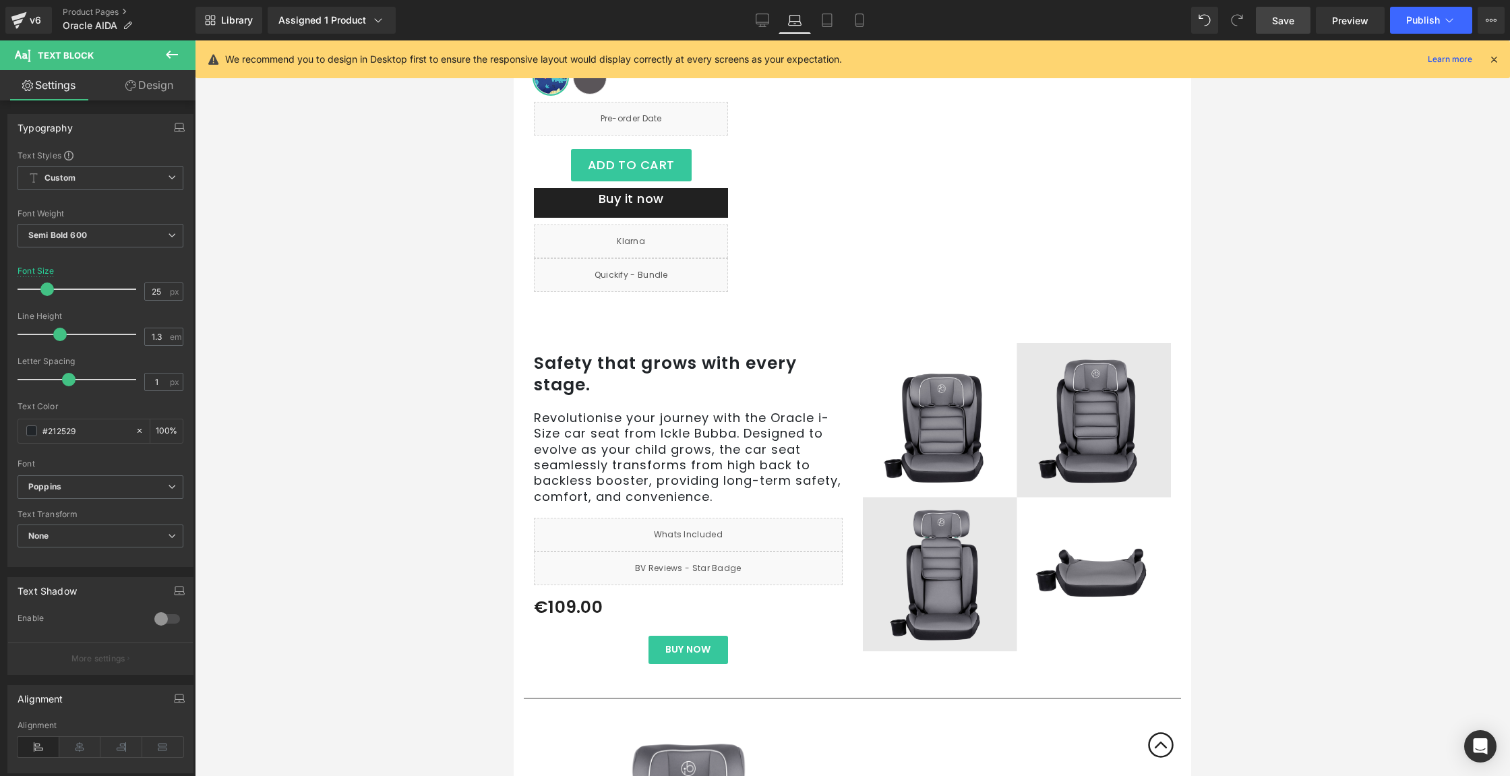
drag, startPoint x: 1284, startPoint y: 5, endPoint x: 1290, endPoint y: 9, distance: 6.9
click at [1284, 5] on div "Library Assigned 1 Product Product Preview Oracle i-Size car seat Manage assign…" at bounding box center [852, 20] width 1314 height 40
click at [1295, 28] on link "Save" at bounding box center [1283, 20] width 55 height 27
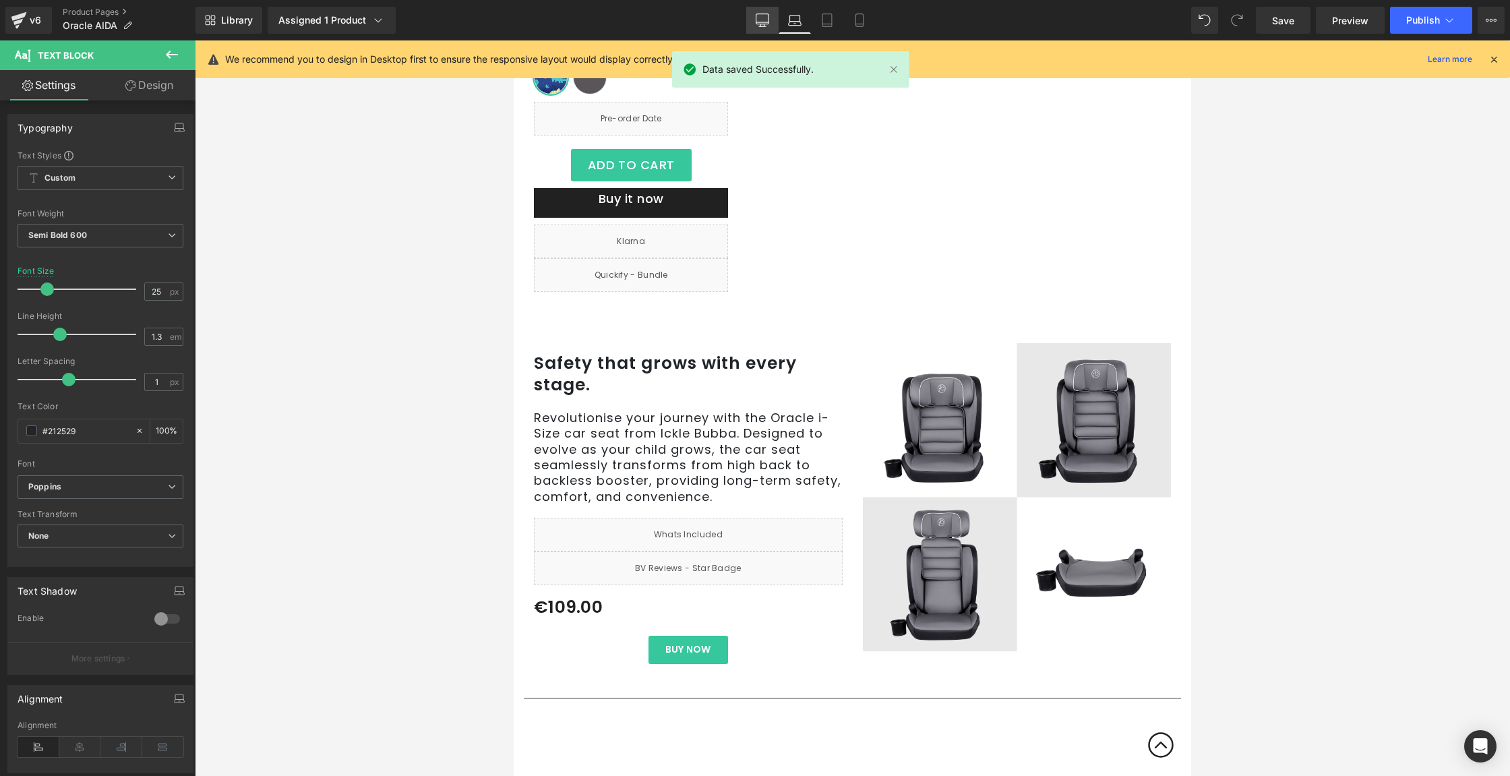
click at [762, 32] on link "Desktop" at bounding box center [762, 20] width 32 height 27
type input "100"
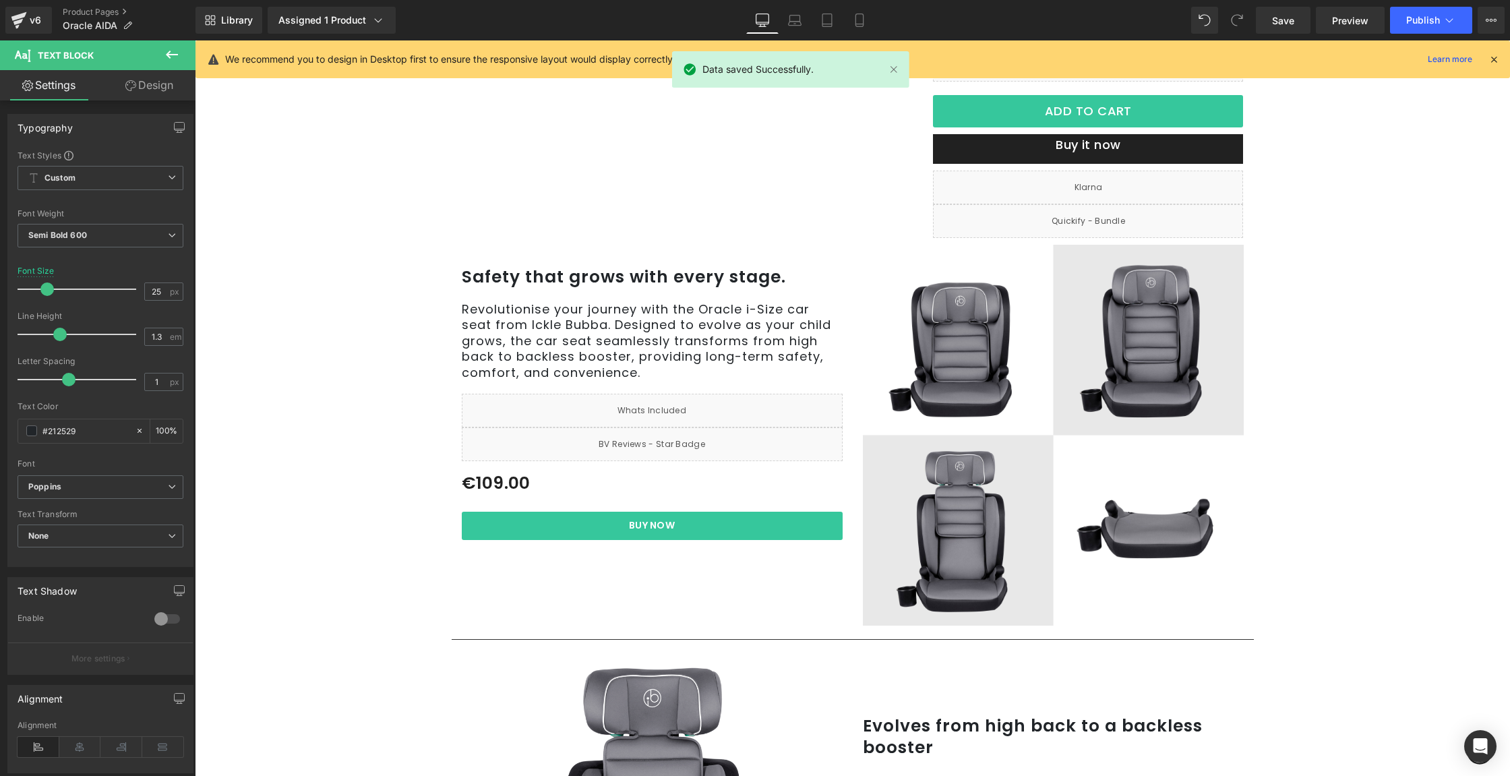
scroll to position [286, 0]
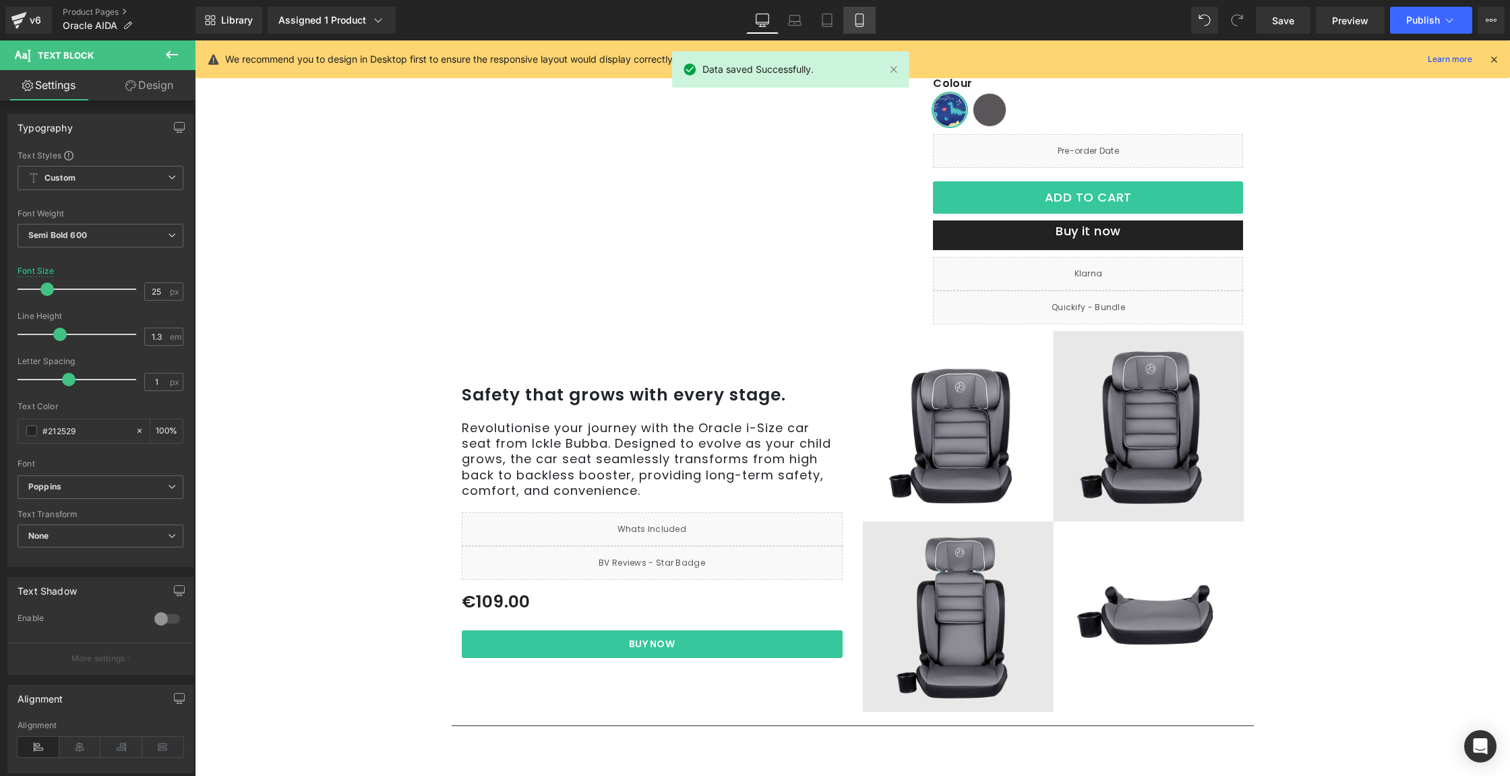
click at [865, 14] on icon at bounding box center [859, 19] width 13 height 13
type input "18"
type input "100"
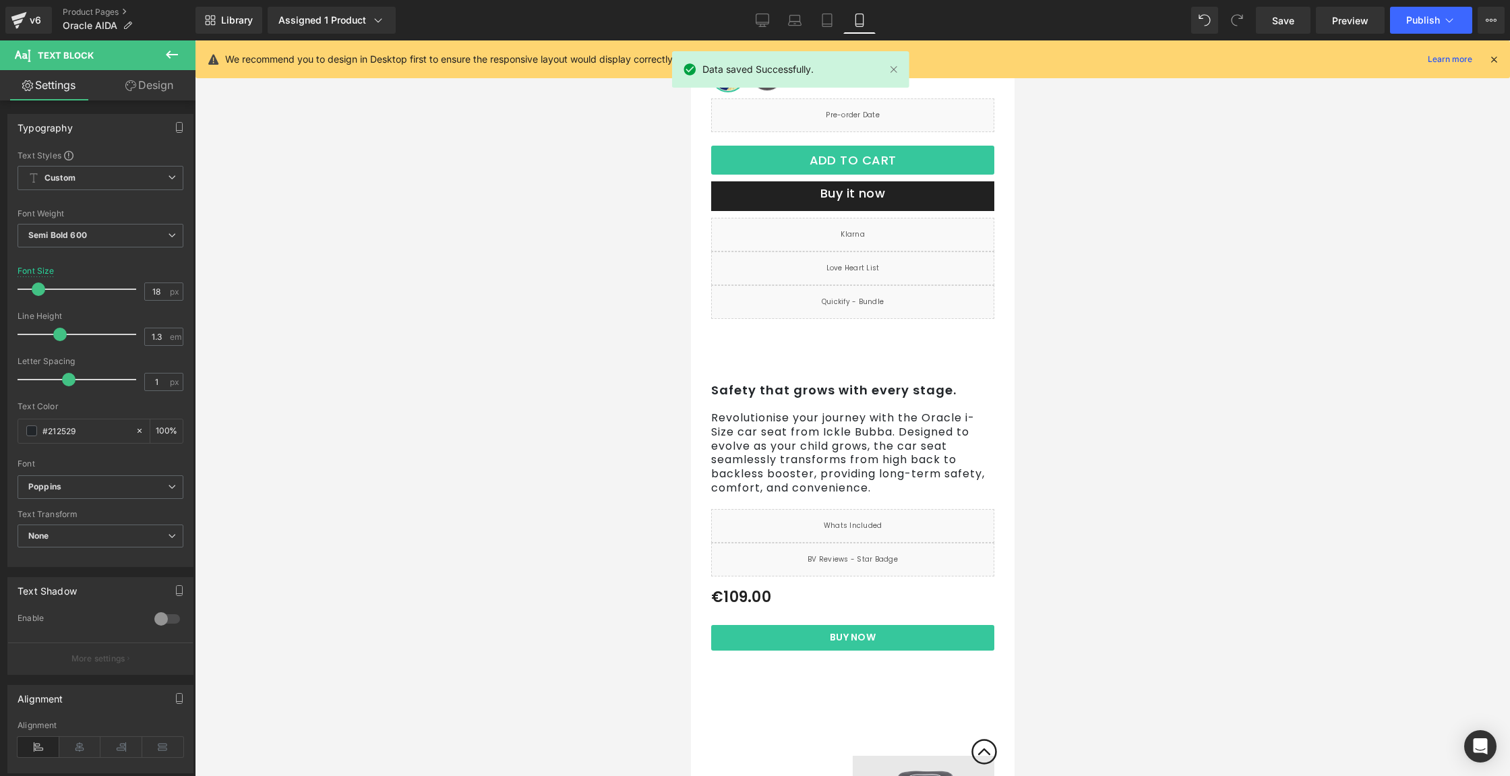
scroll to position [284, 0]
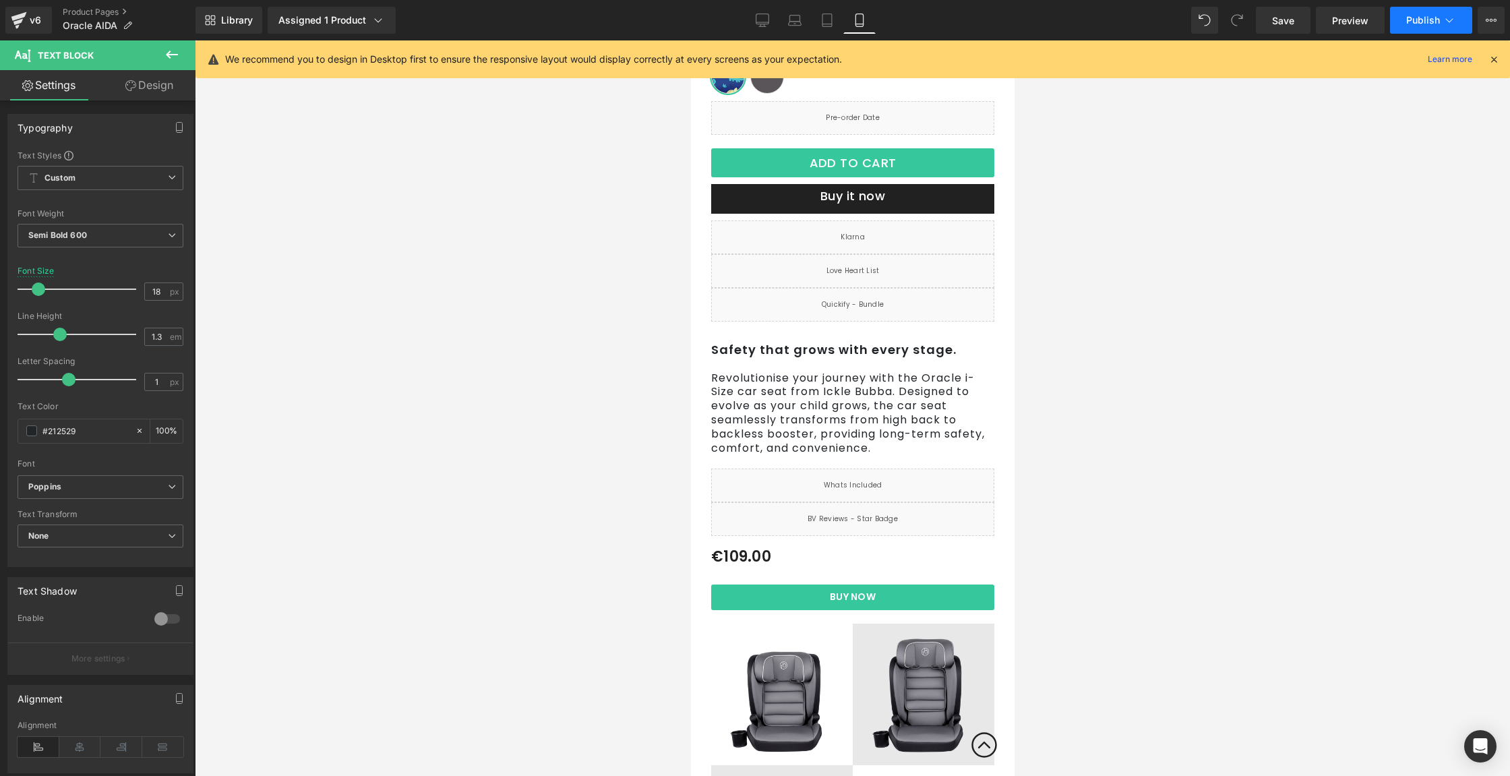
click at [1434, 18] on span "Publish" at bounding box center [1423, 20] width 34 height 11
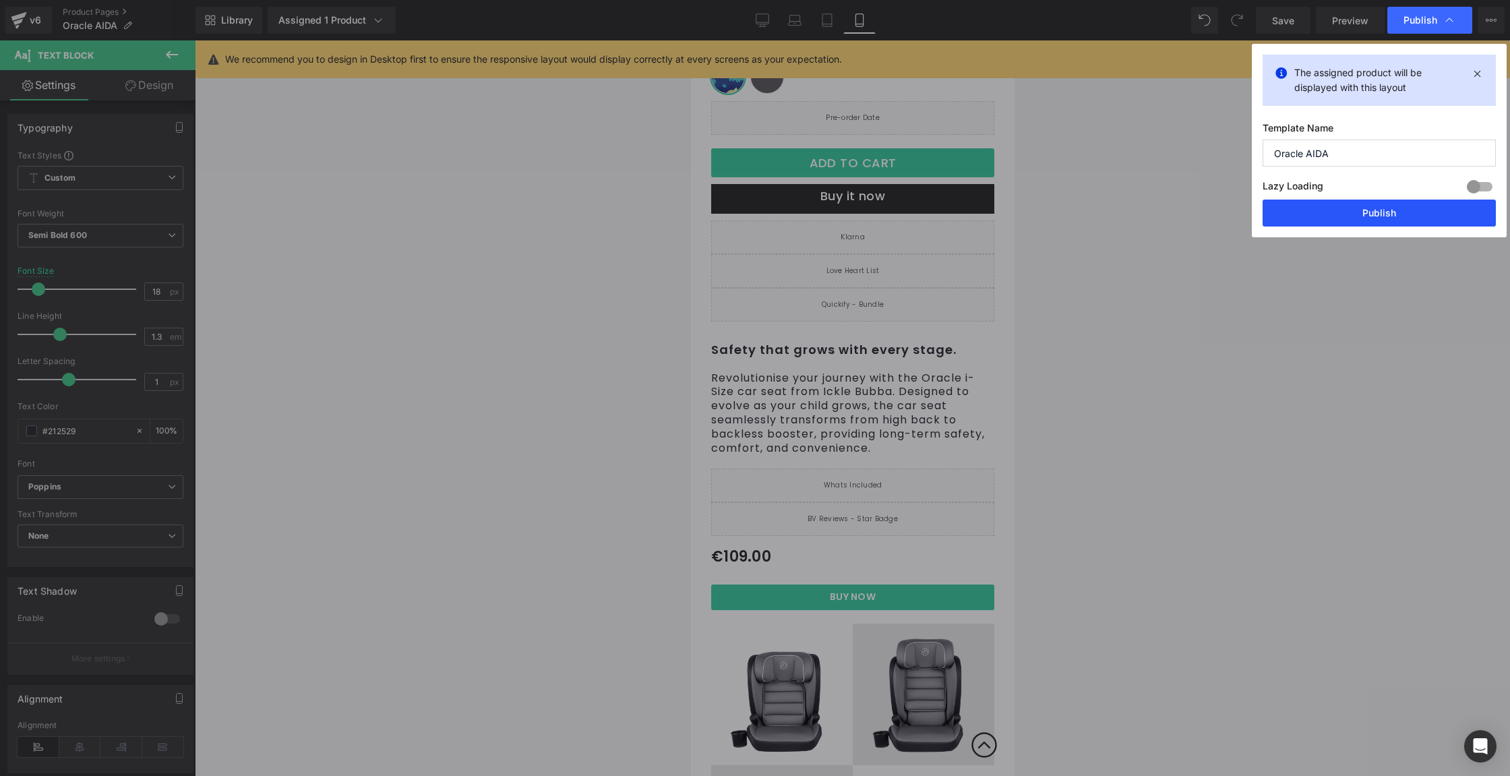
click at [1305, 207] on button "Publish" at bounding box center [1378, 212] width 233 height 27
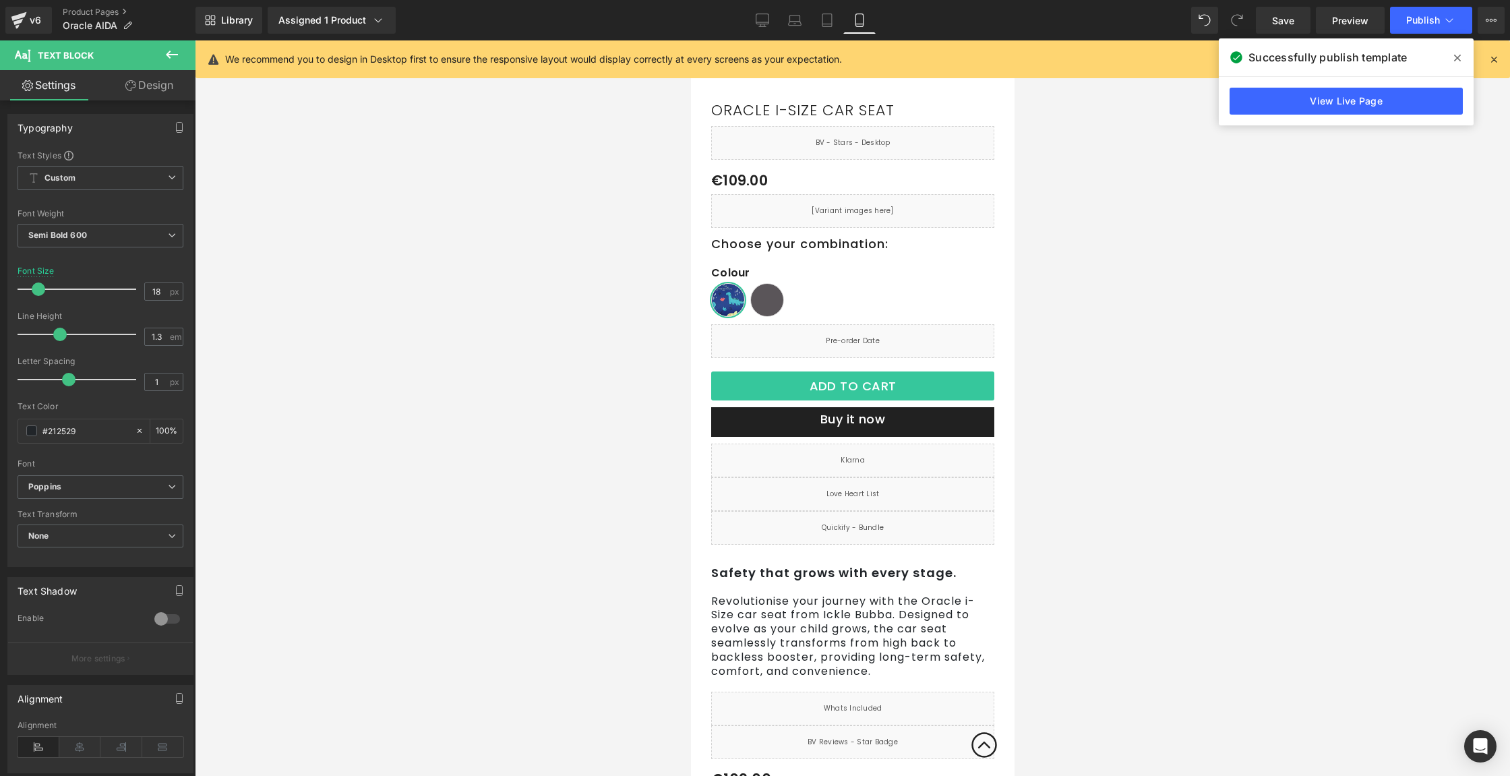
scroll to position [0, 0]
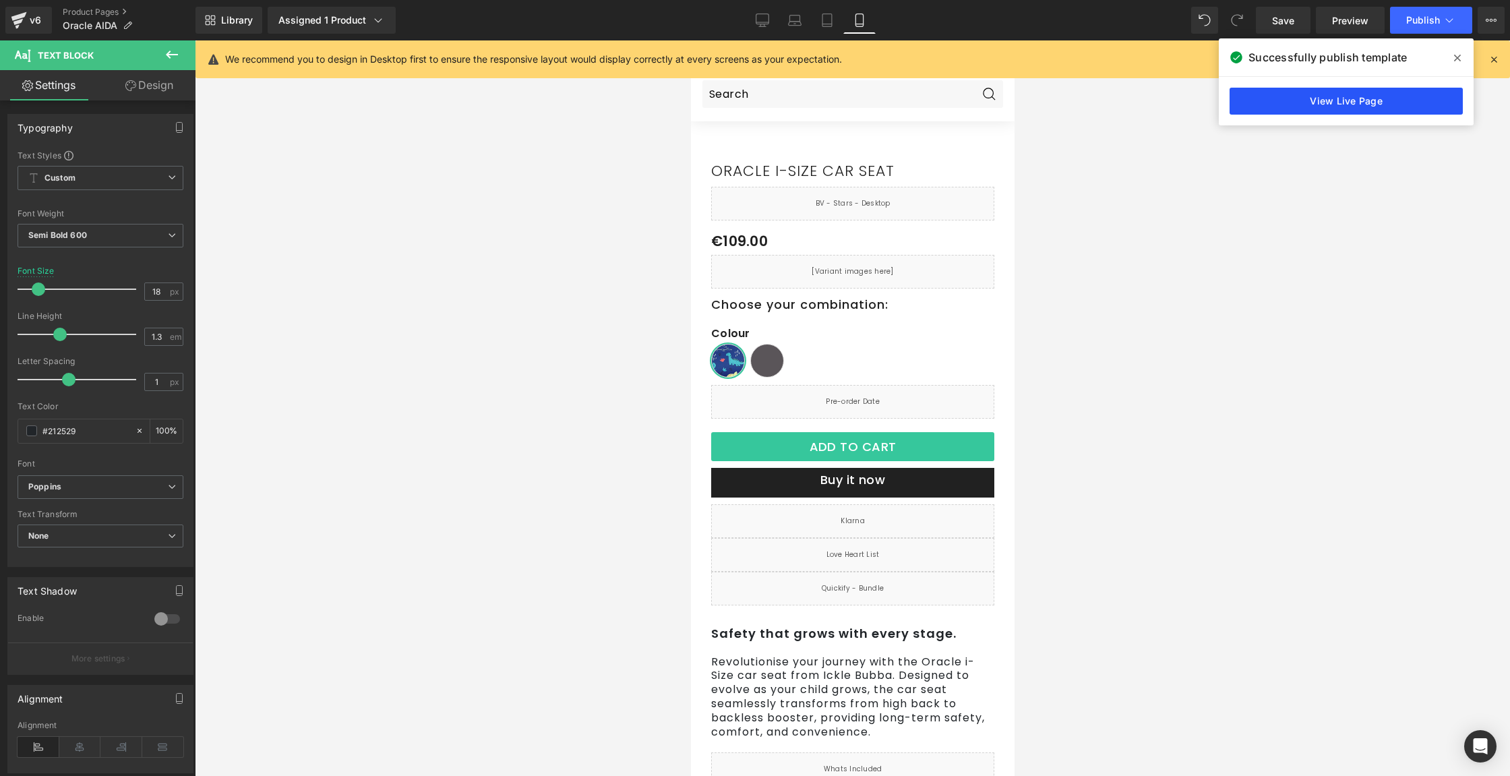
click at [1374, 100] on link "View Live Page" at bounding box center [1345, 101] width 233 height 27
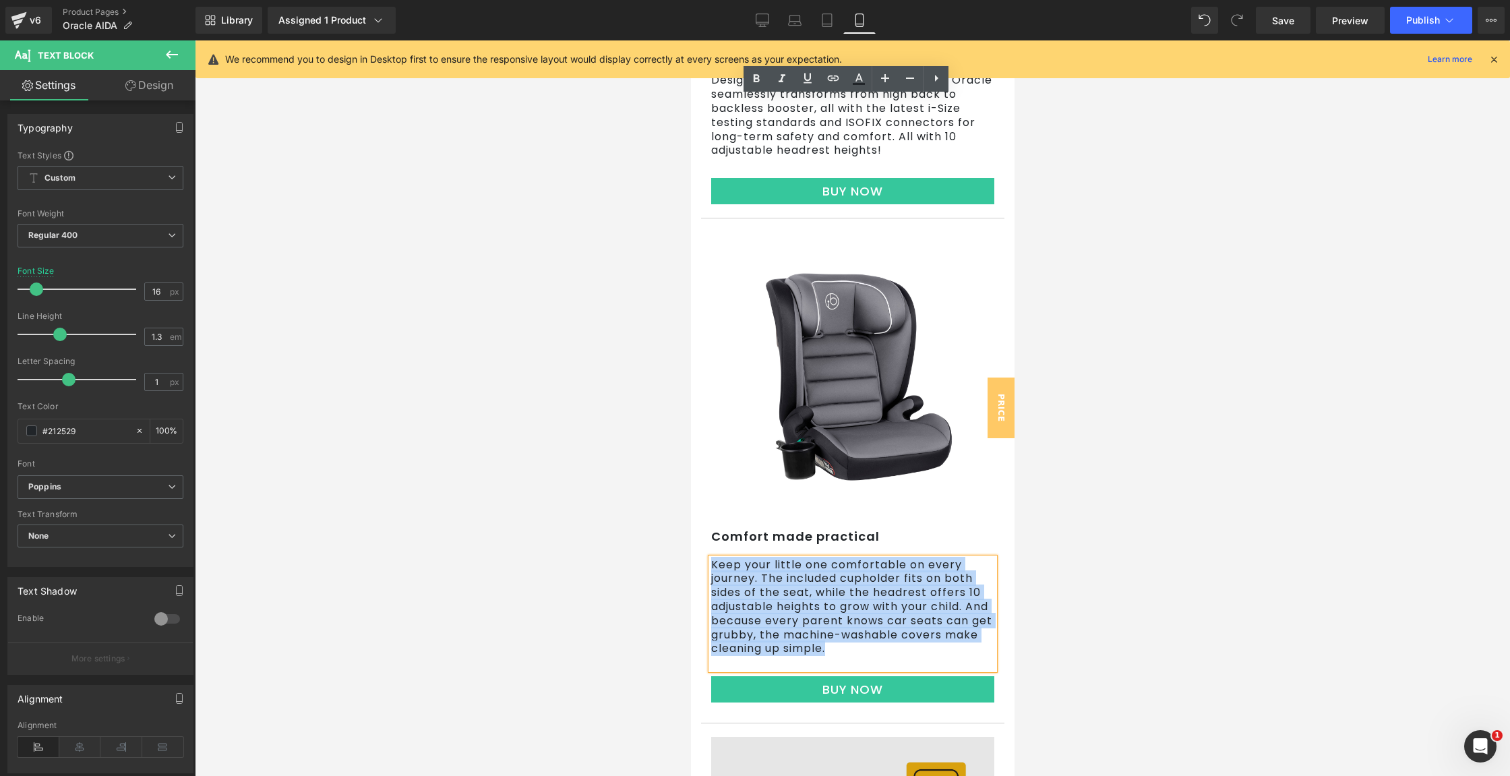
scroll to position [1599, 0]
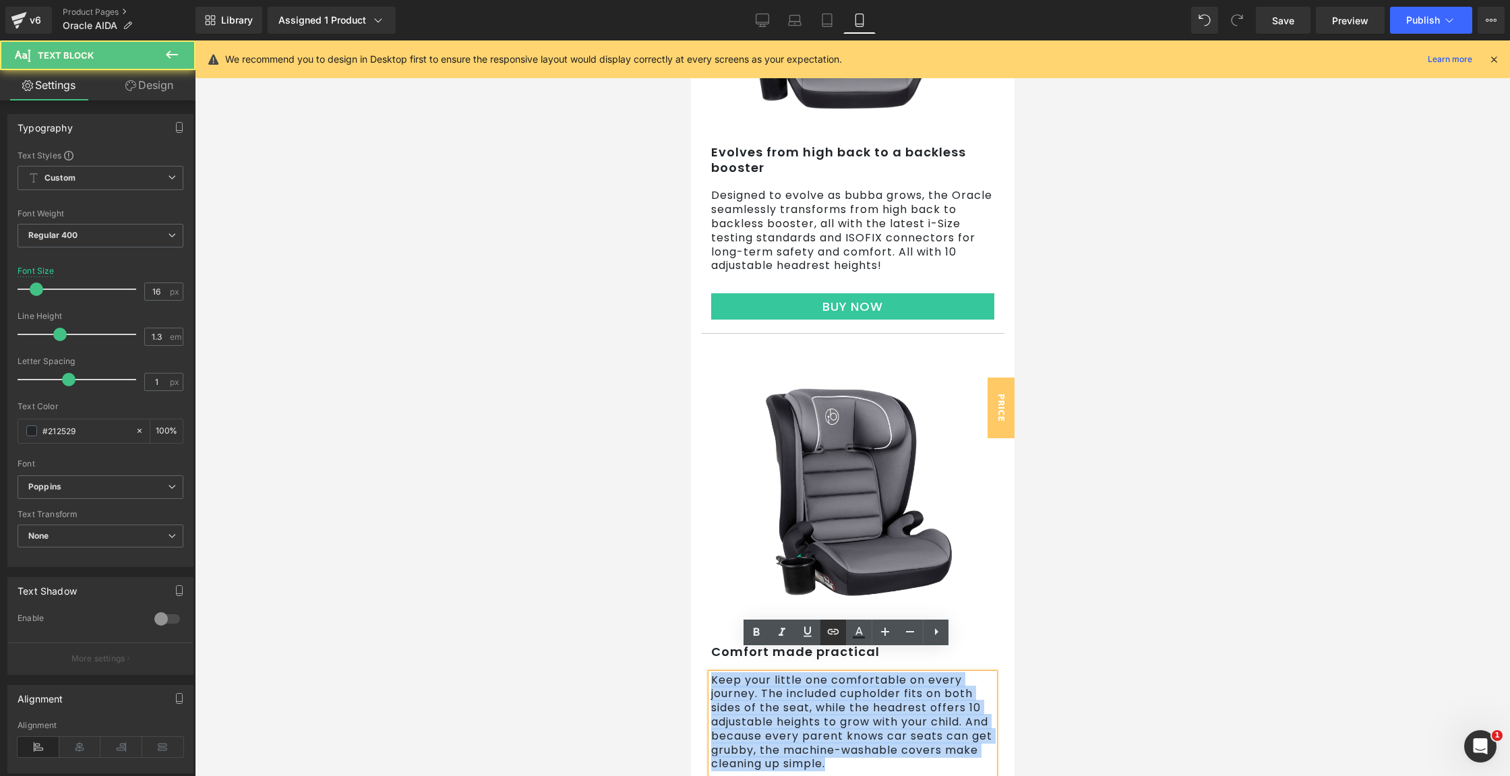
click at [824, 703] on p "Keep your little one comfortable on every journey. The included cupholder fits …" at bounding box center [851, 722] width 283 height 98
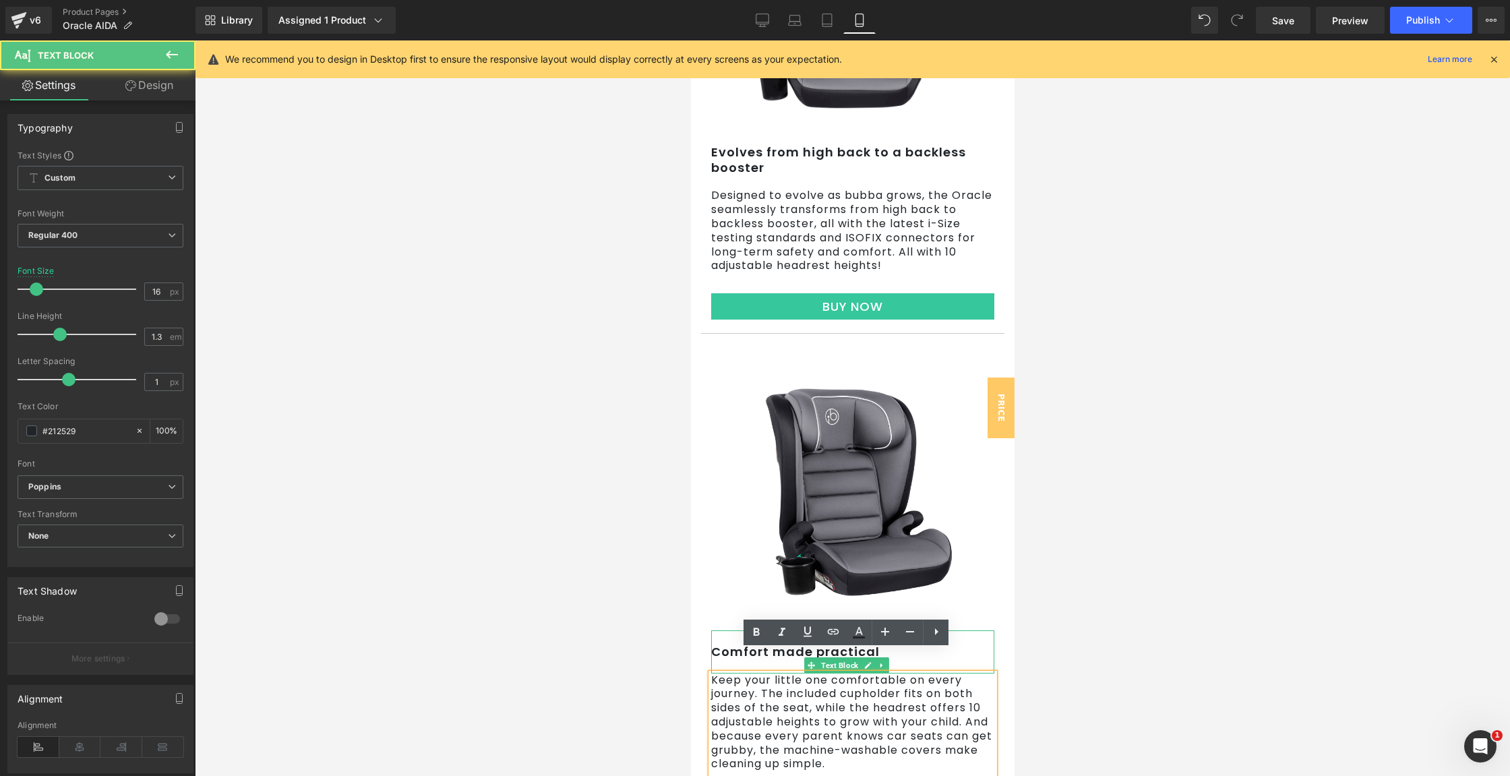
click at [725, 644] on p "Comfort made practical" at bounding box center [851, 652] width 283 height 16
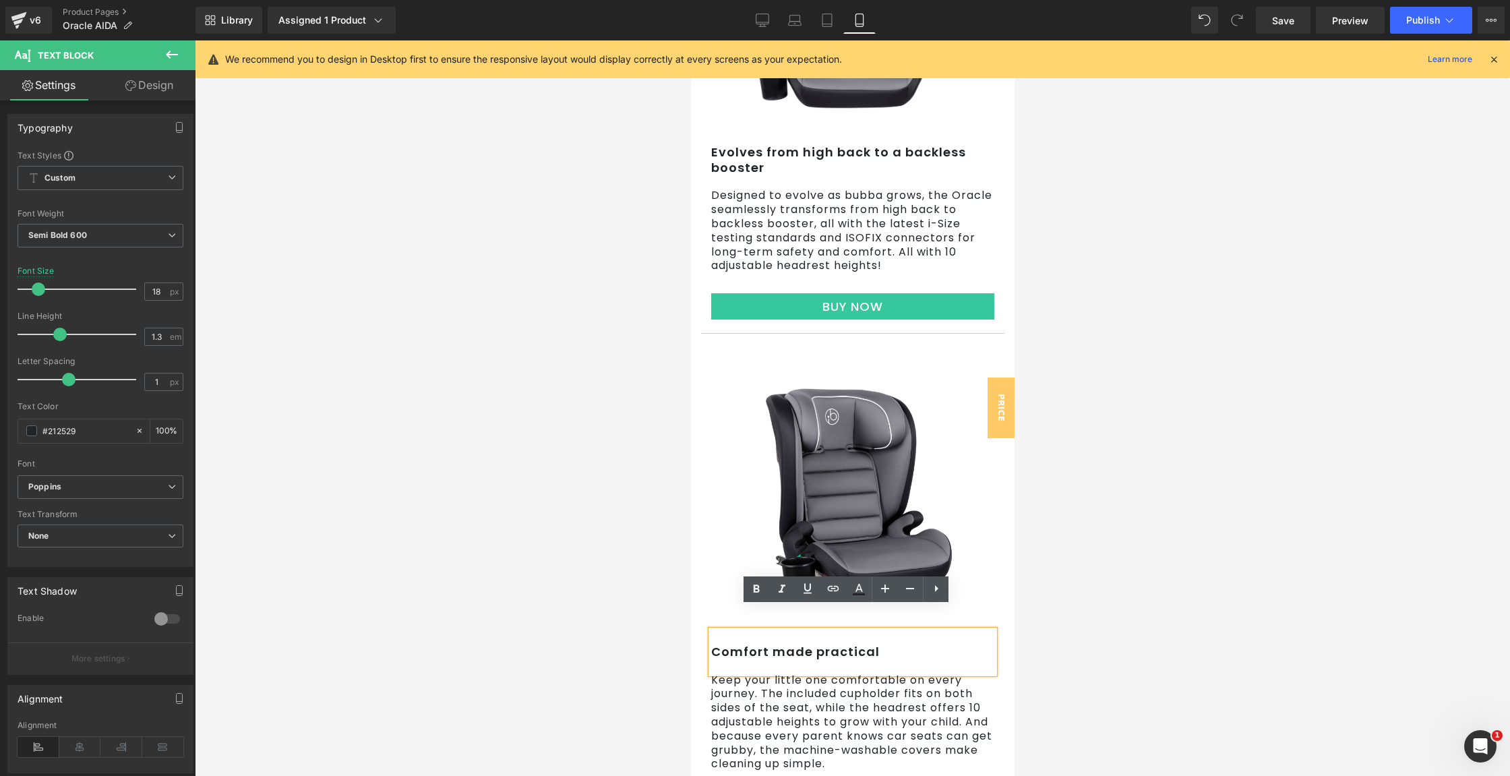
click at [725, 644] on p "Comfort made practical" at bounding box center [851, 652] width 283 height 16
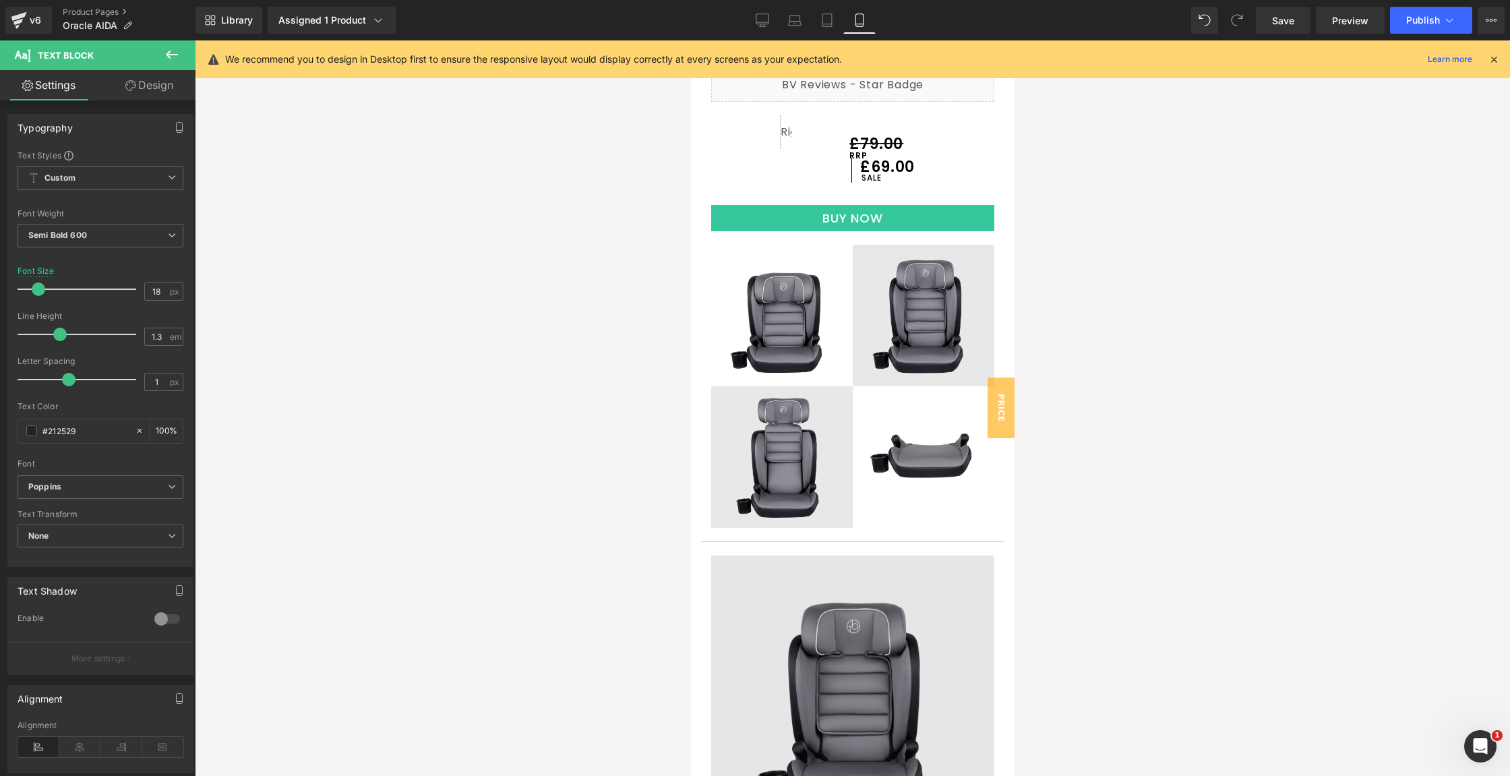
scroll to position [525, 0]
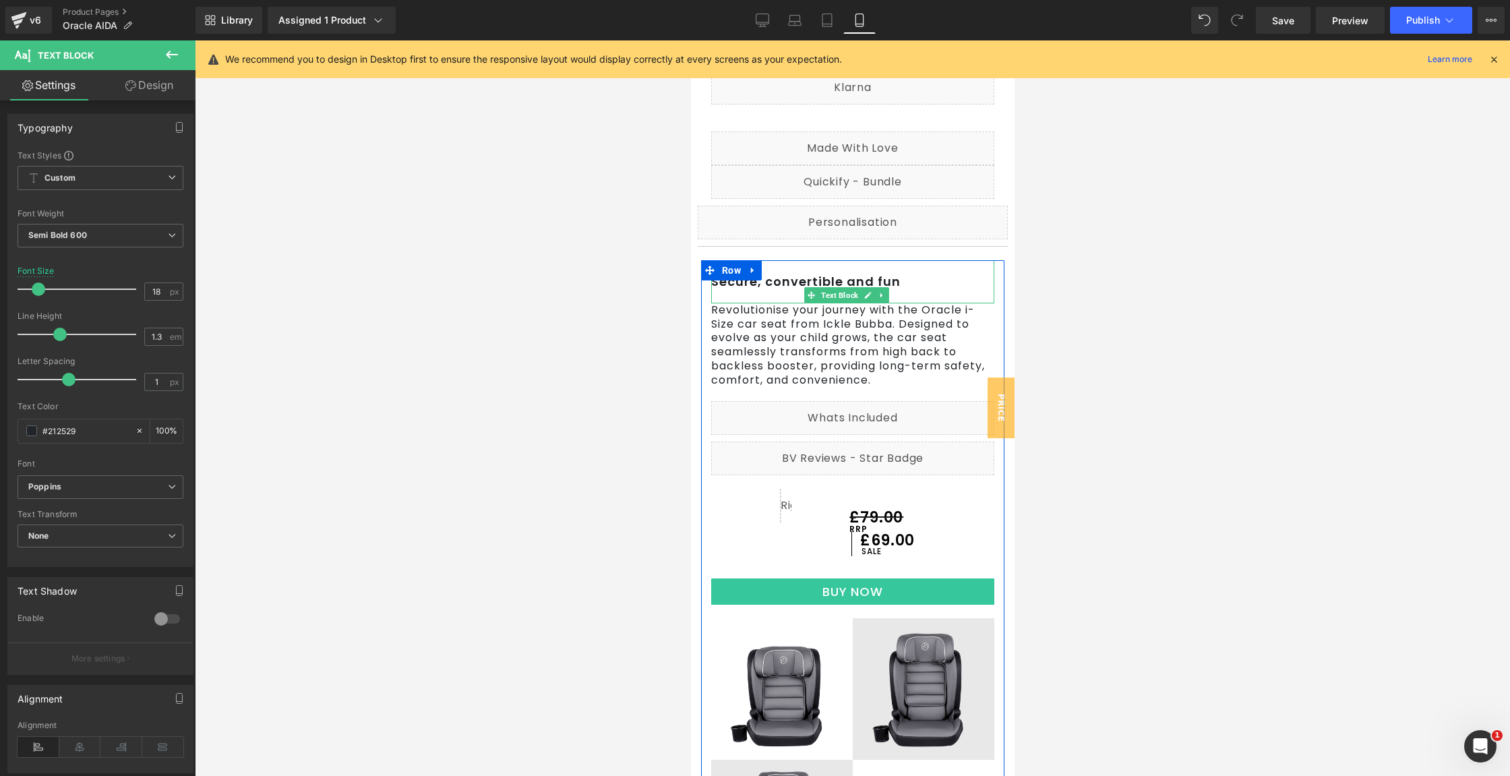
click at [803, 279] on p "Secure, convertible and fun" at bounding box center [851, 282] width 283 height 16
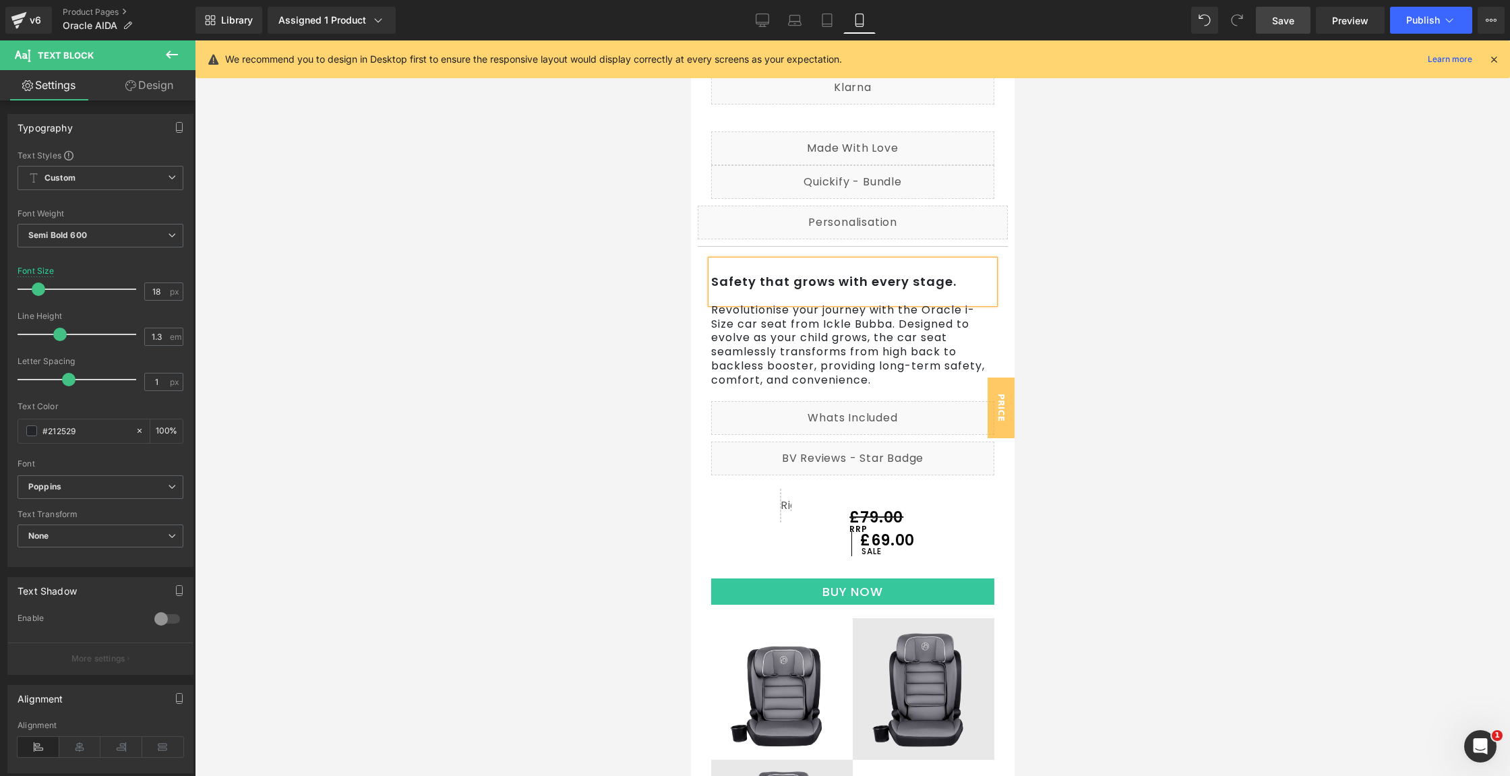
click at [1295, 30] on link "Save" at bounding box center [1283, 20] width 55 height 27
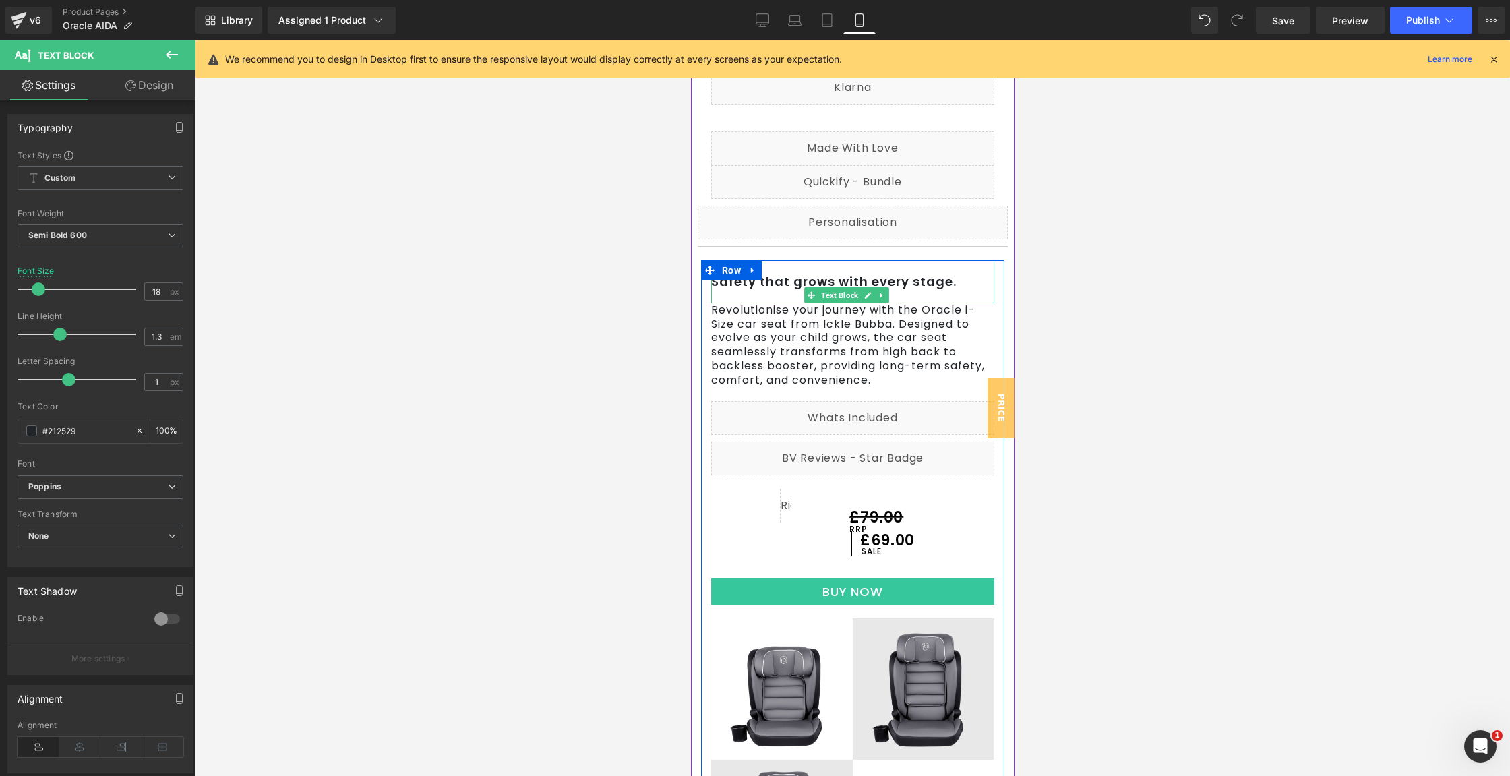
click at [786, 280] on p "Safety that grows with every stage." at bounding box center [851, 282] width 283 height 16
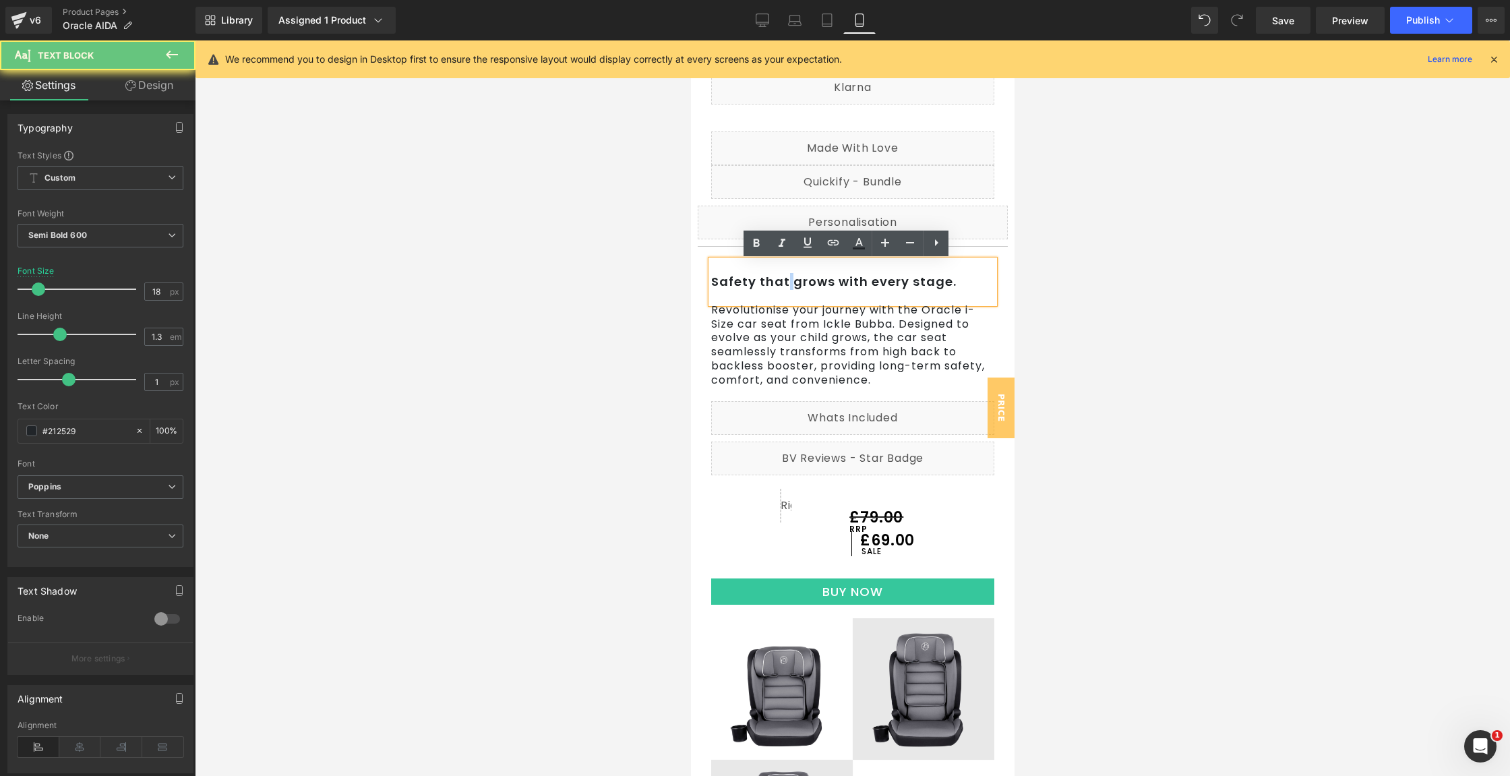
click at [786, 280] on p "Safety that grows with every stage." at bounding box center [851, 282] width 283 height 16
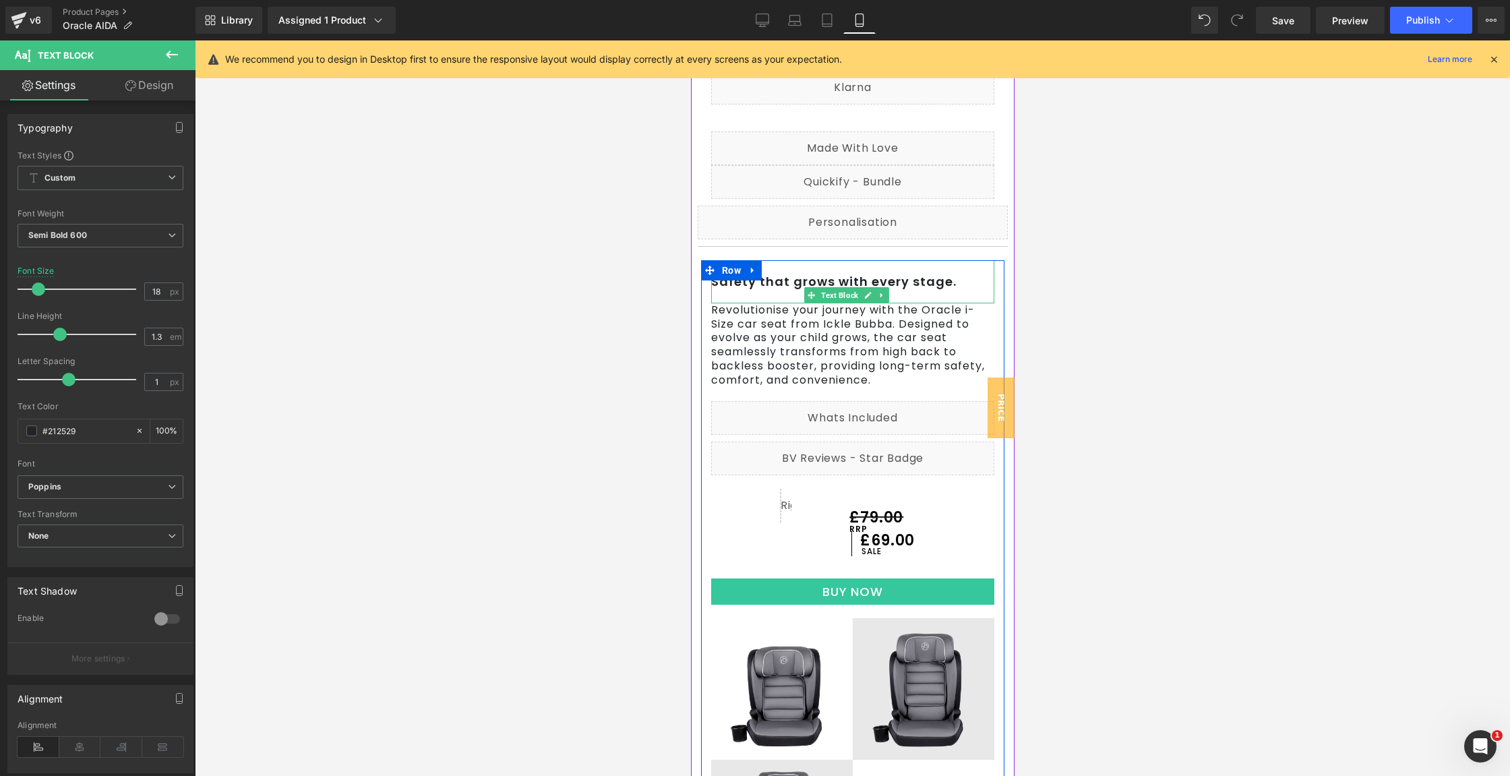
click at [772, 280] on p "Safety that grows with every stage." at bounding box center [851, 282] width 283 height 16
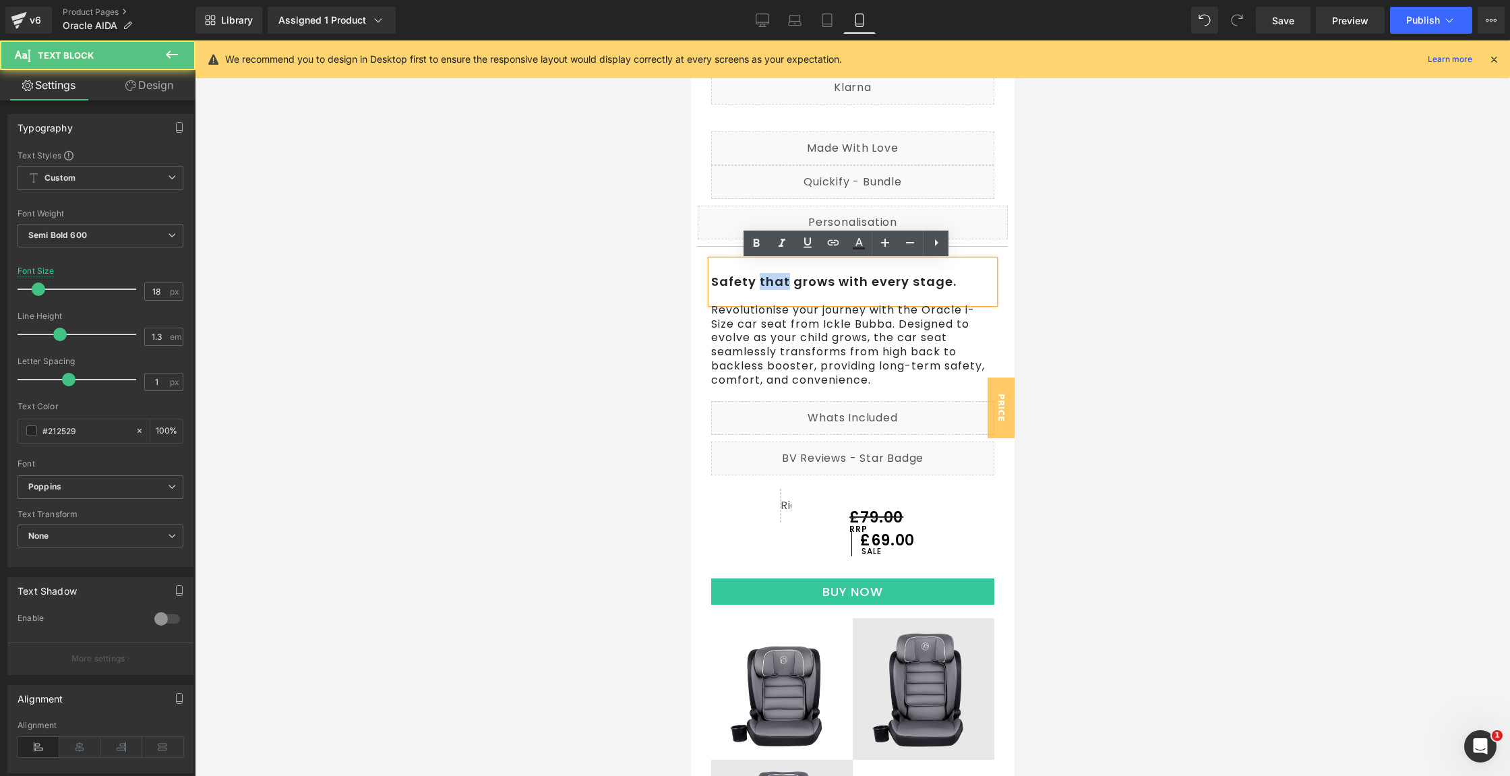
click at [772, 280] on p "Safety that grows with every stage." at bounding box center [851, 282] width 283 height 16
copy p "Safety that grows with every stage."
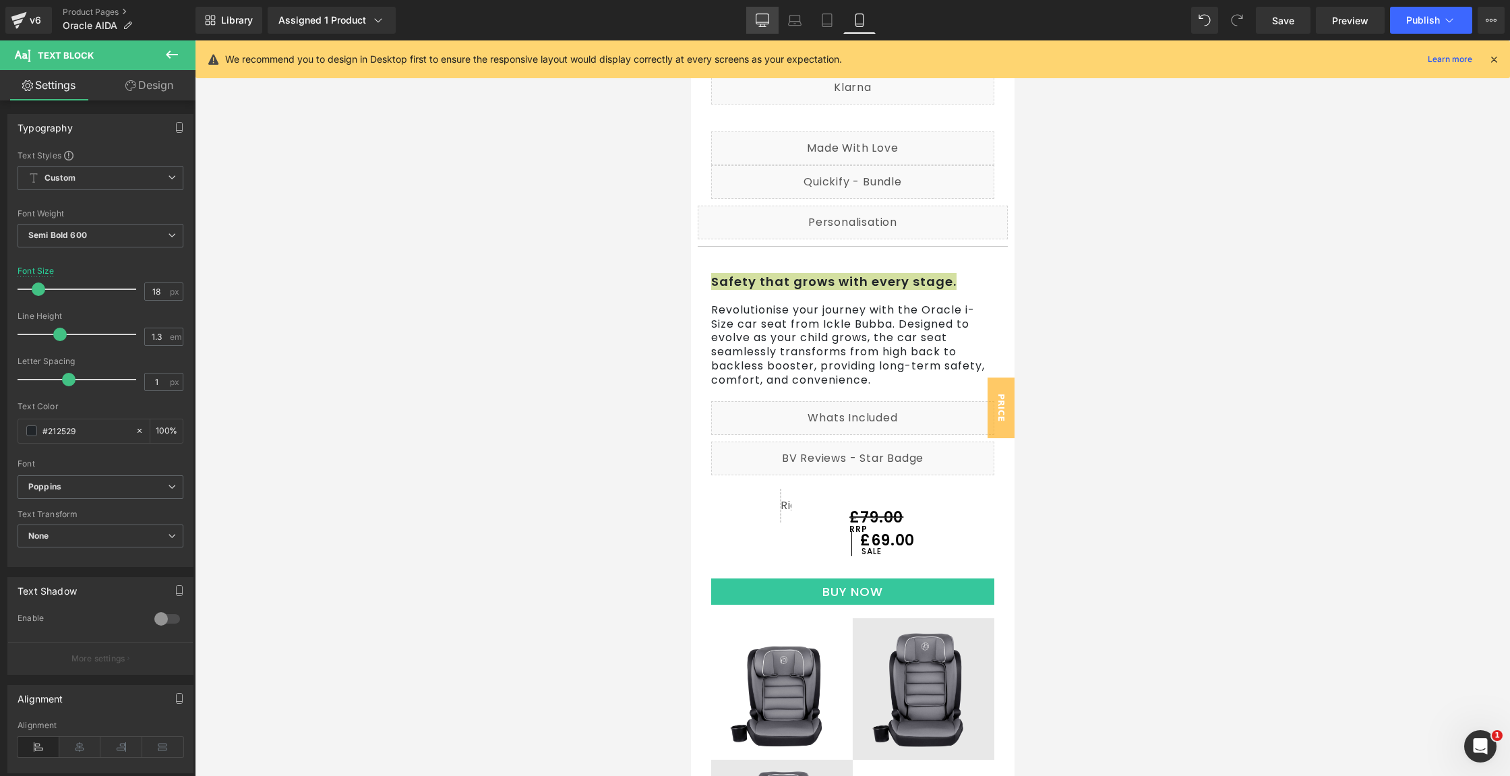
click at [768, 16] on icon at bounding box center [762, 19] width 13 height 13
type input "25"
type input "100"
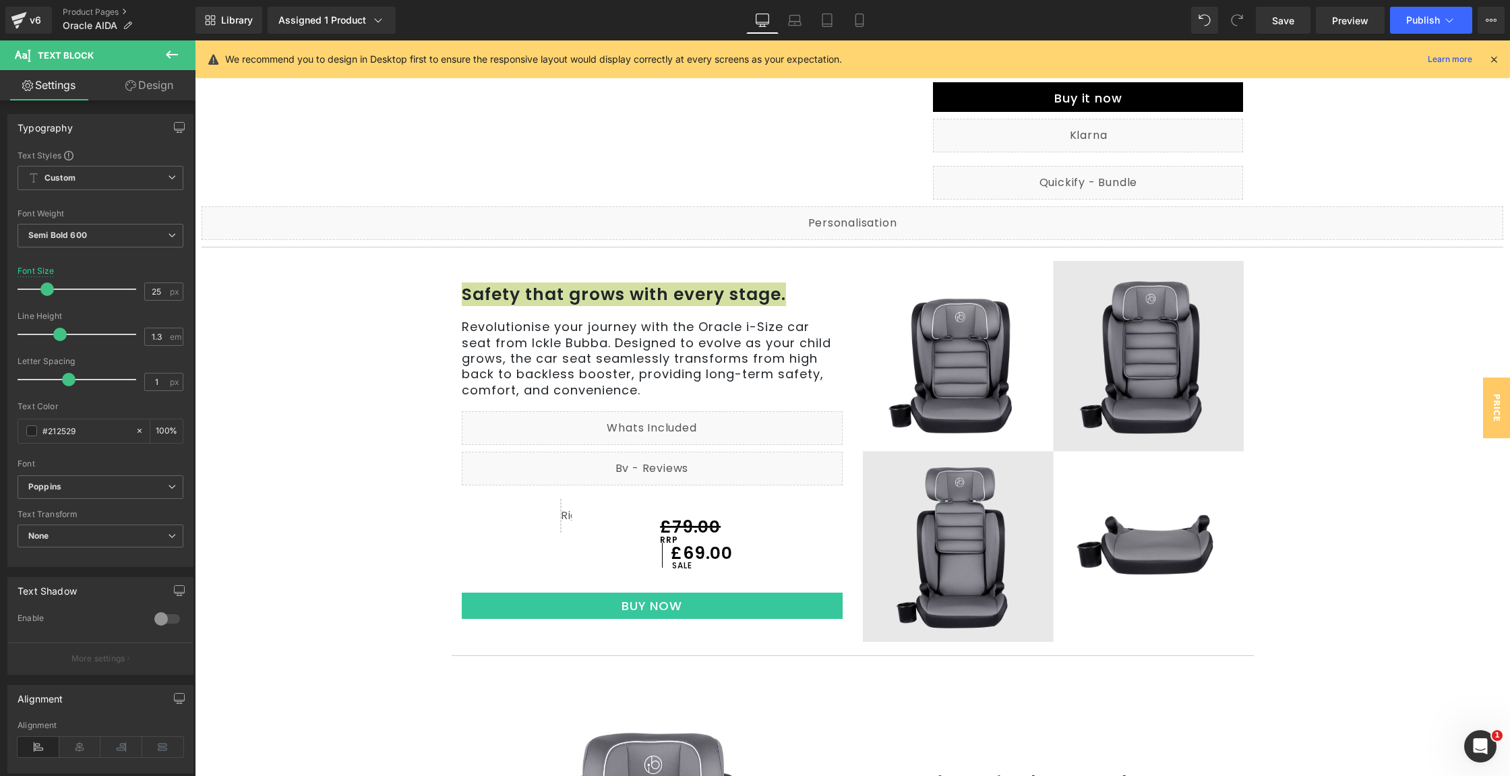
scroll to position [489, 0]
click at [1277, 13] on span "Save" at bounding box center [1283, 20] width 22 height 14
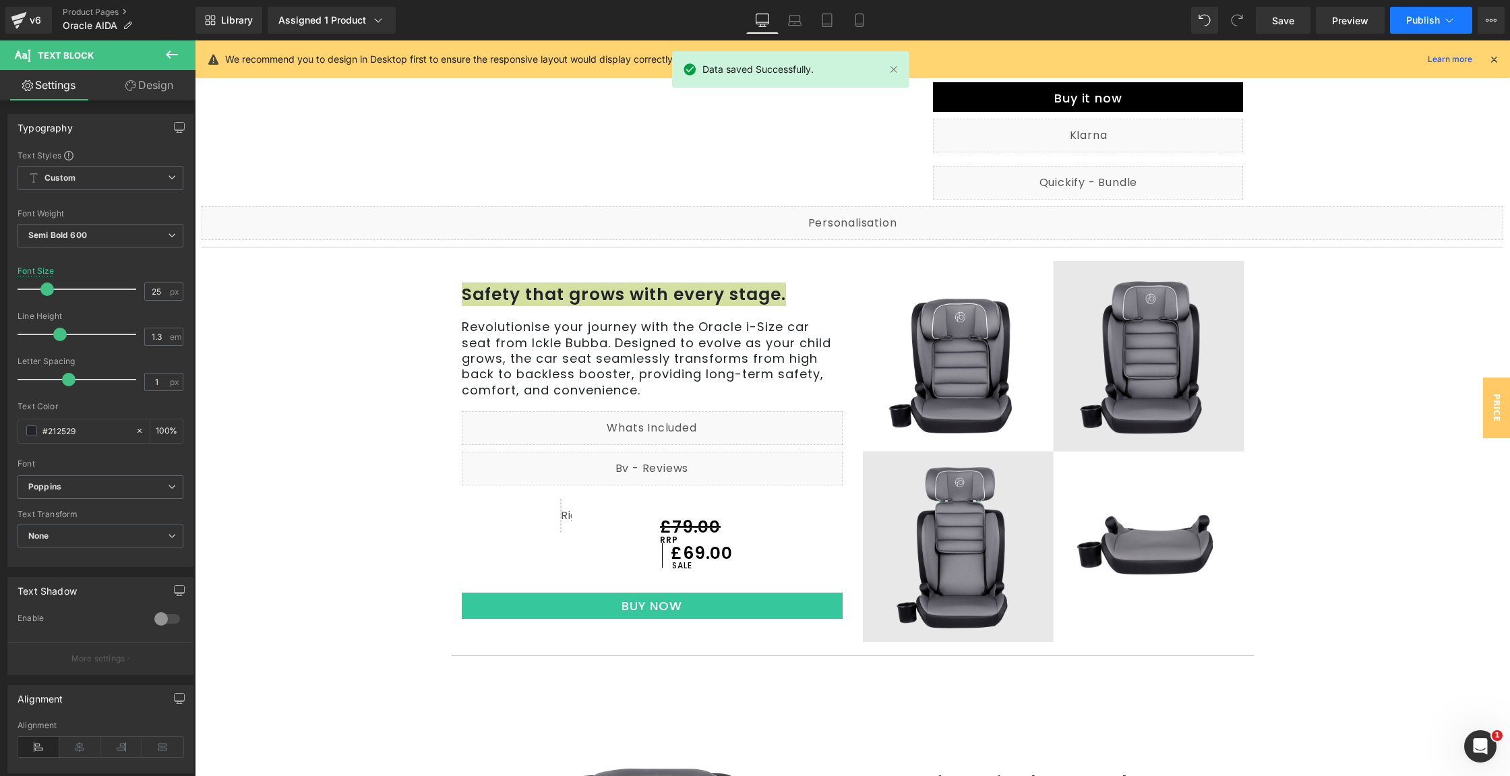
click at [1419, 22] on span "Publish" at bounding box center [1423, 20] width 34 height 11
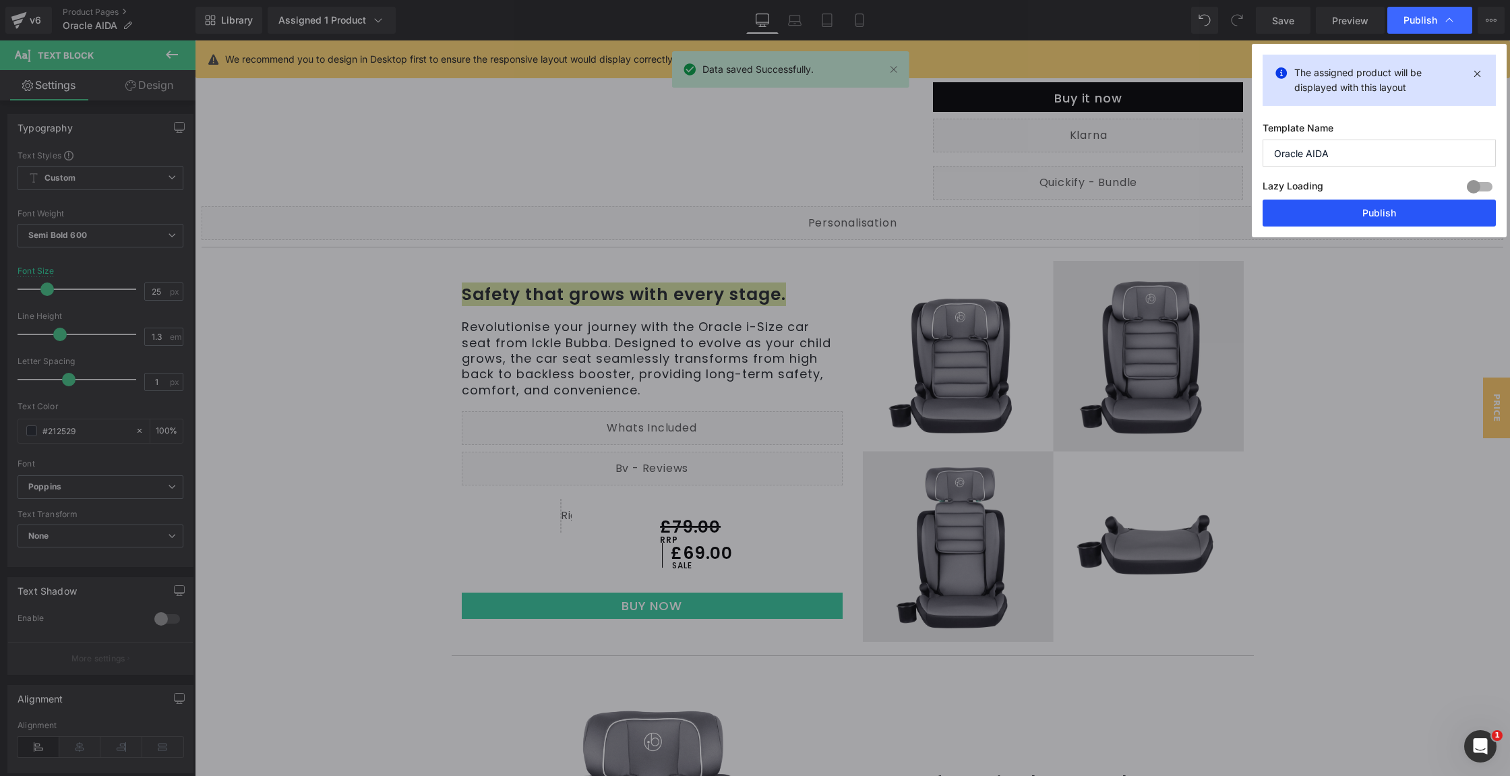
click at [1434, 211] on button "Publish" at bounding box center [1378, 212] width 233 height 27
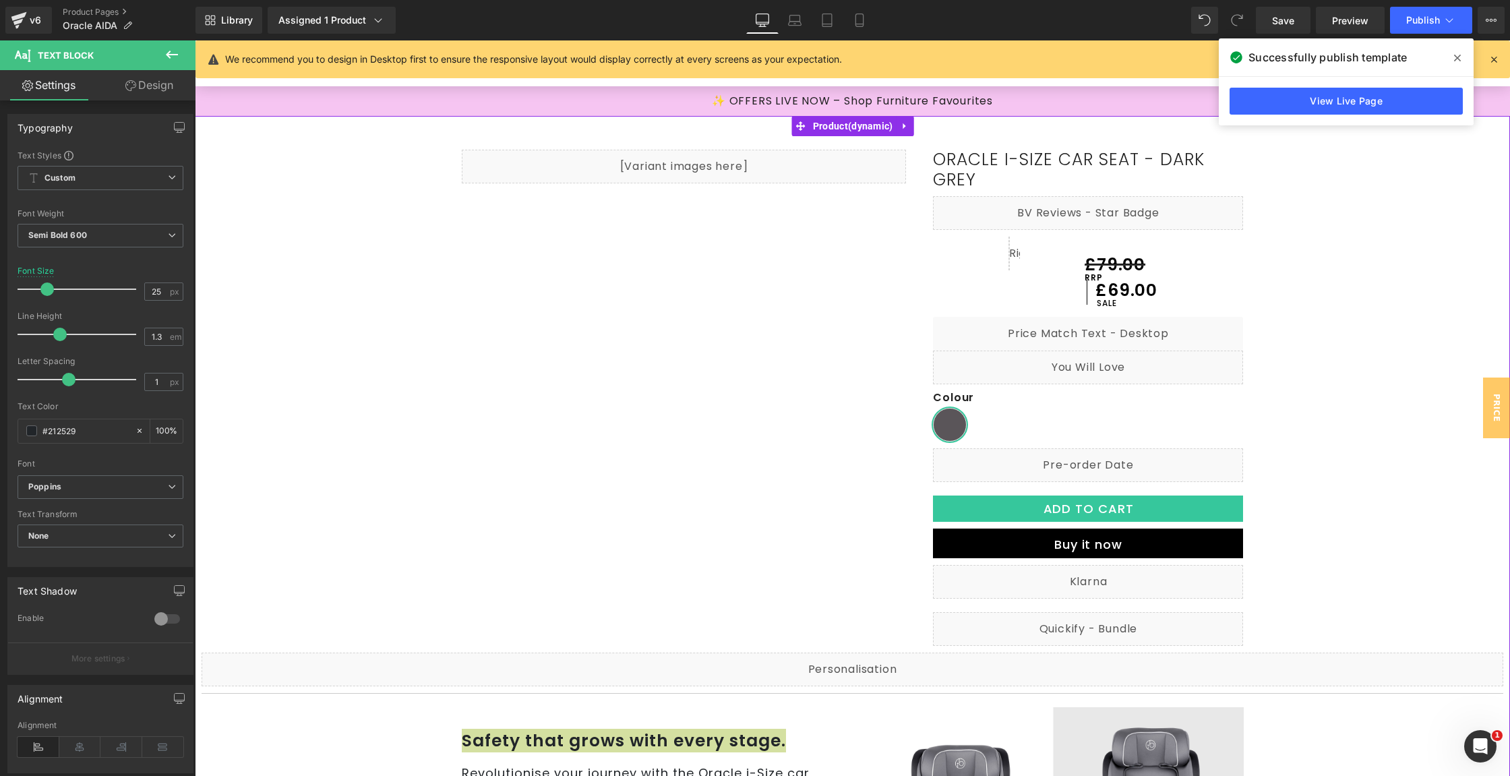
scroll to position [0, 0]
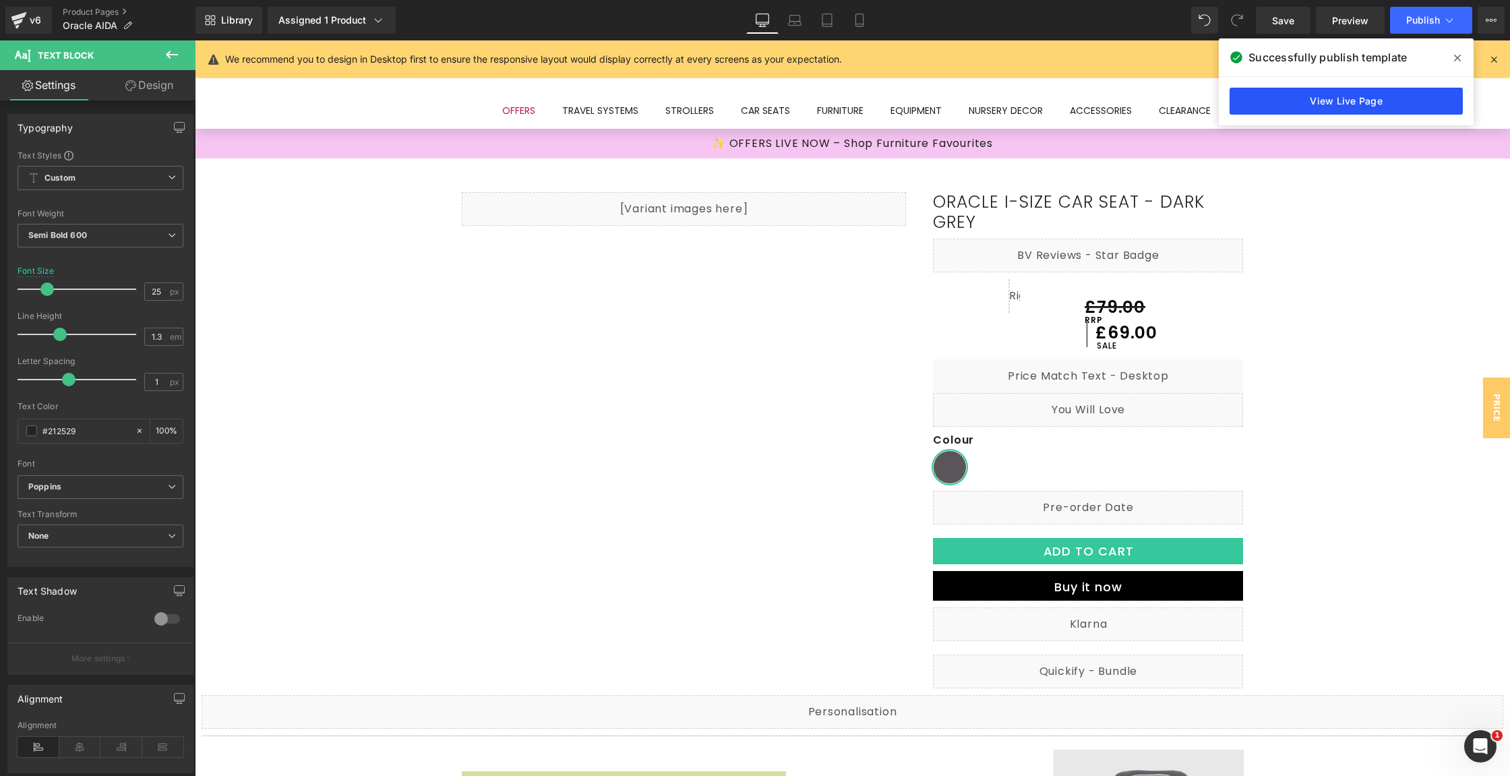
click at [1322, 91] on link "View Live Page" at bounding box center [1345, 101] width 233 height 27
